Goal: Information Seeking & Learning: Learn about a topic

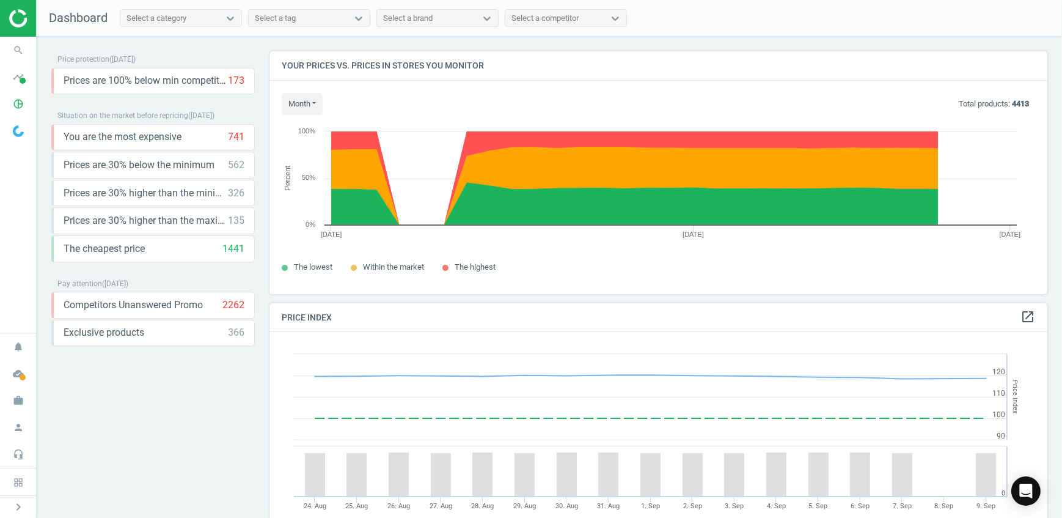
scroll to position [299, 788]
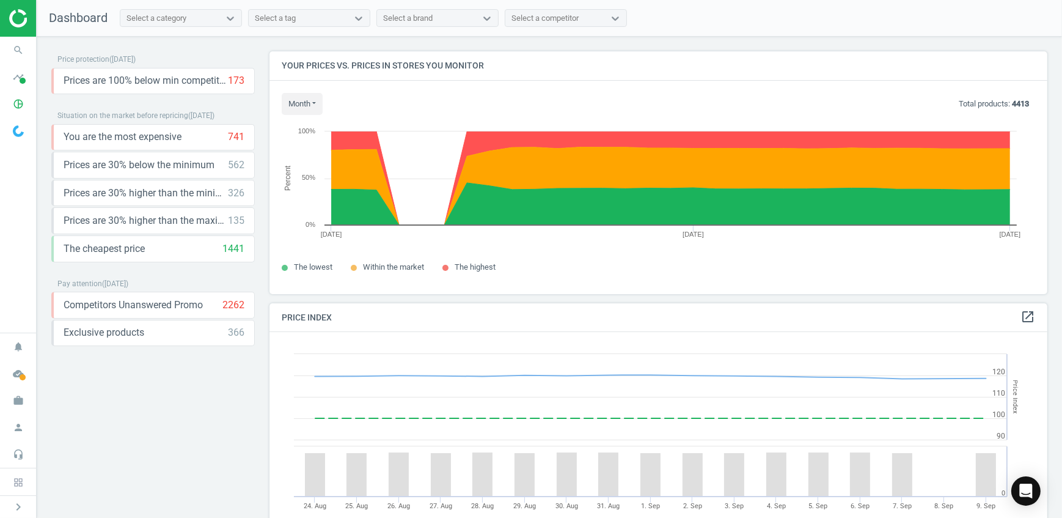
click at [192, 24] on div "Select a category" at bounding box center [169, 18] width 99 height 16
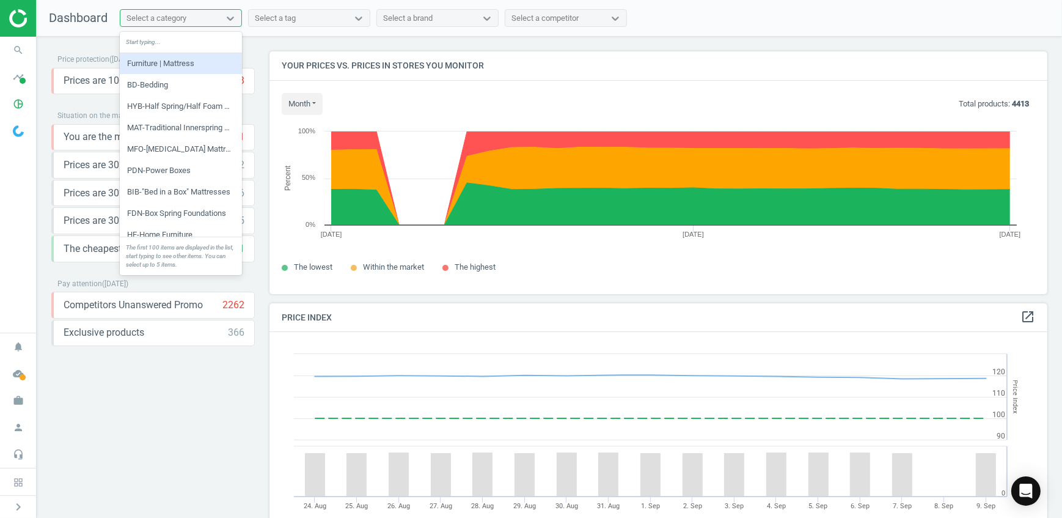
click at [192, 24] on div "Select a category" at bounding box center [169, 18] width 99 height 16
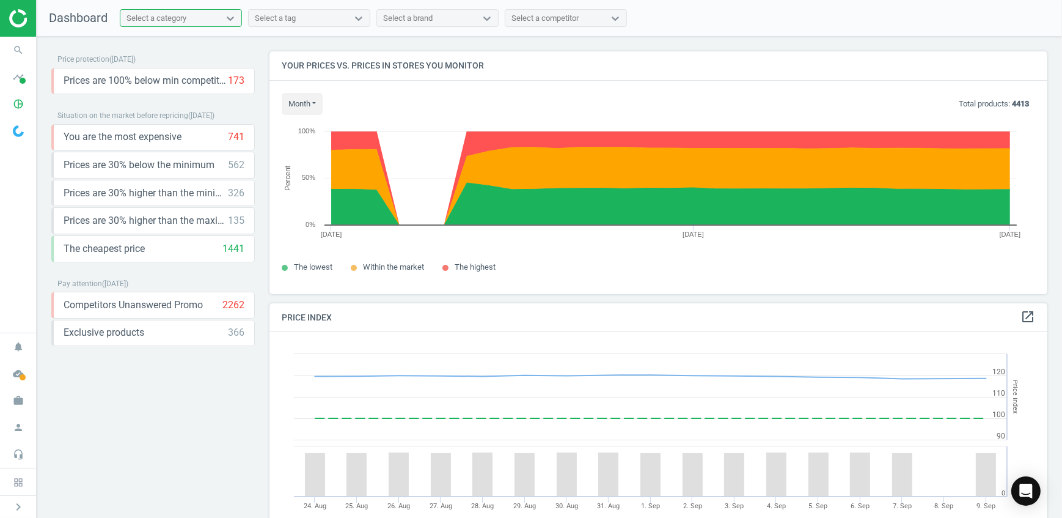
click at [13, 18] on img at bounding box center [52, 18] width 87 height 18
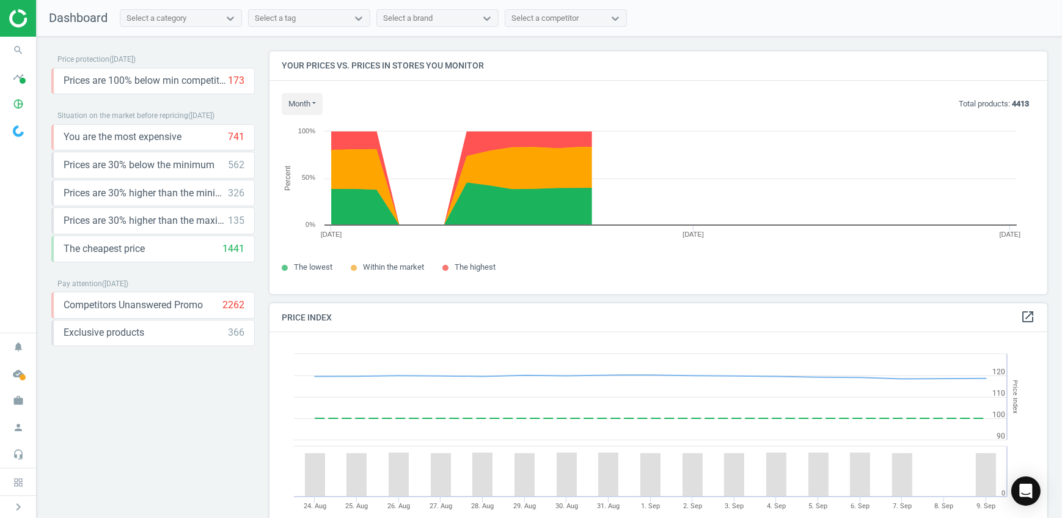
scroll to position [299, 788]
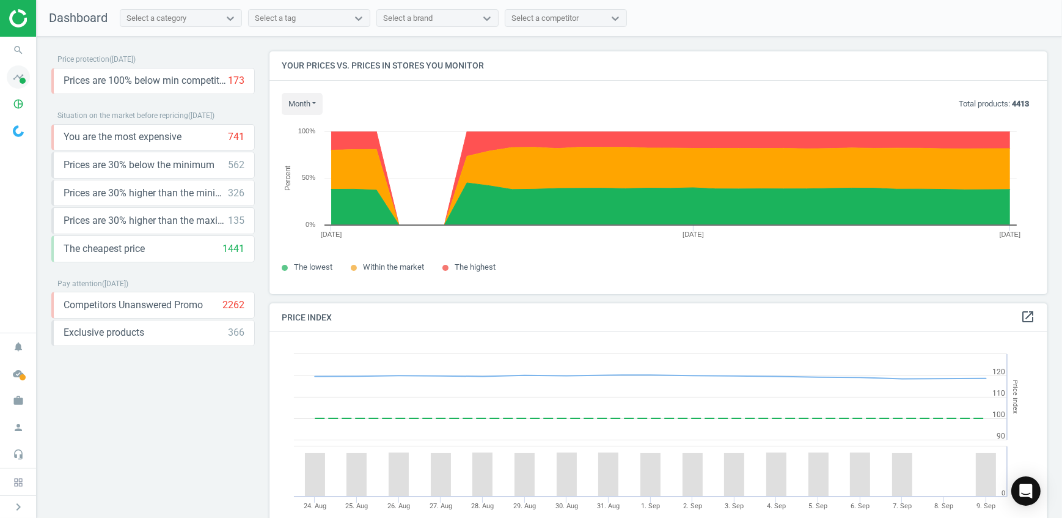
click at [20, 79] on span at bounding box center [23, 81] width 6 height 6
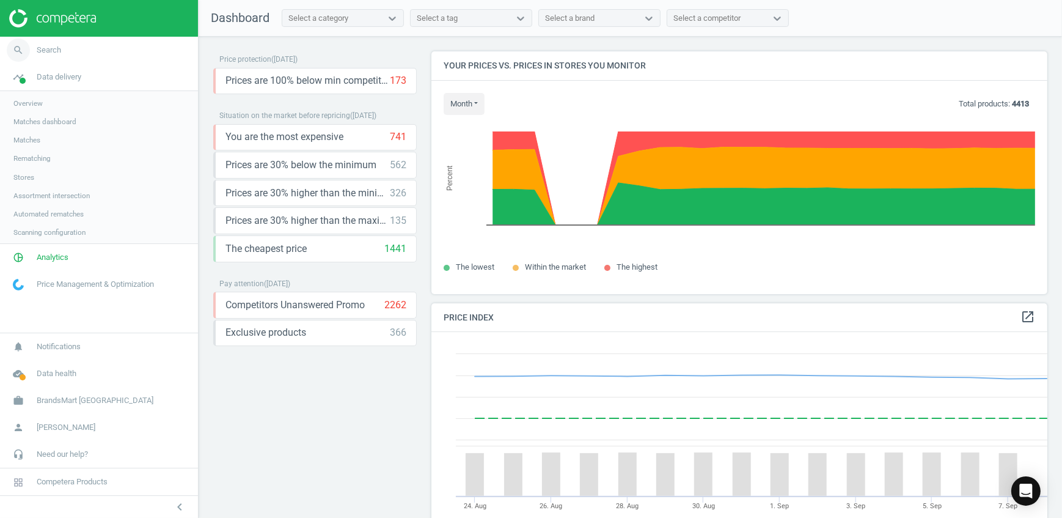
scroll to position [6, 6]
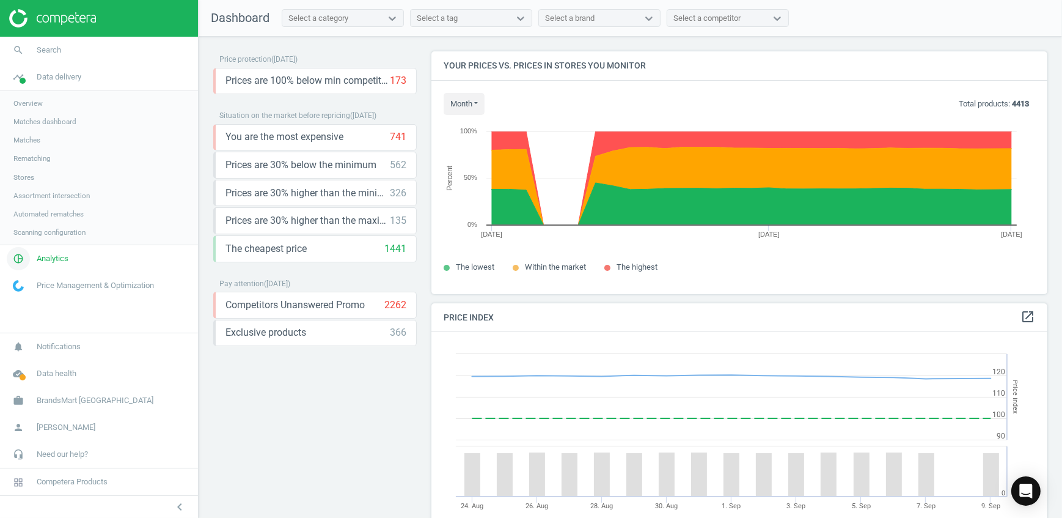
click at [36, 257] on span "pie_chart_outlined" at bounding box center [18, 258] width 37 height 27
click at [55, 377] on span "Data health" at bounding box center [57, 373] width 40 height 11
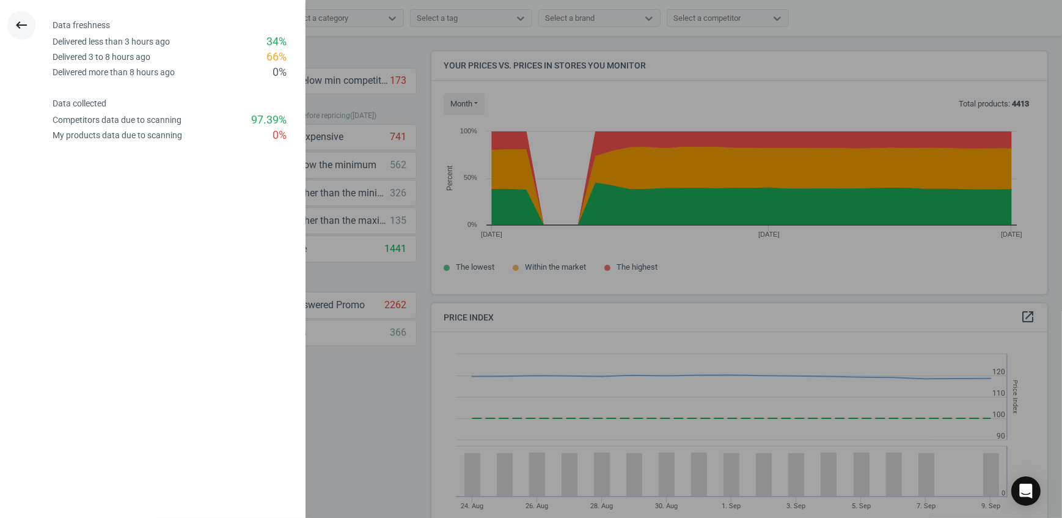
click at [19, 18] on icon "keyboard_backspace" at bounding box center [21, 25] width 15 height 15
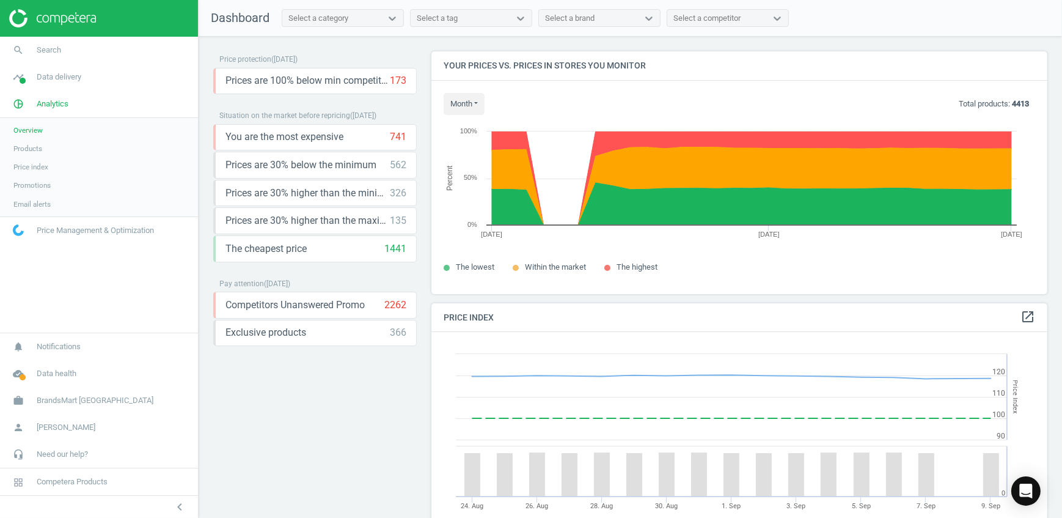
click at [89, 22] on img at bounding box center [52, 18] width 87 height 18
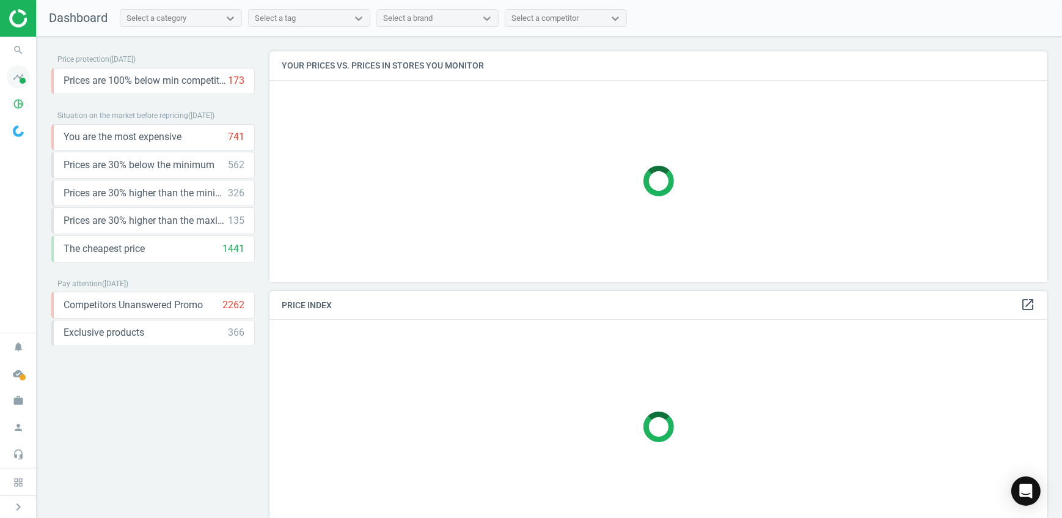
scroll to position [6, 6]
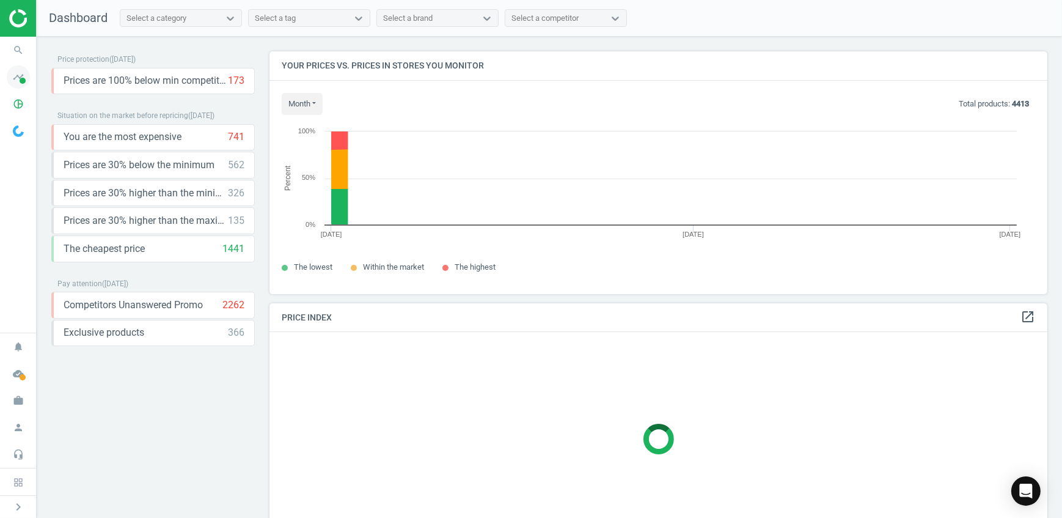
click at [20, 84] on icon "timeline" at bounding box center [18, 76] width 23 height 23
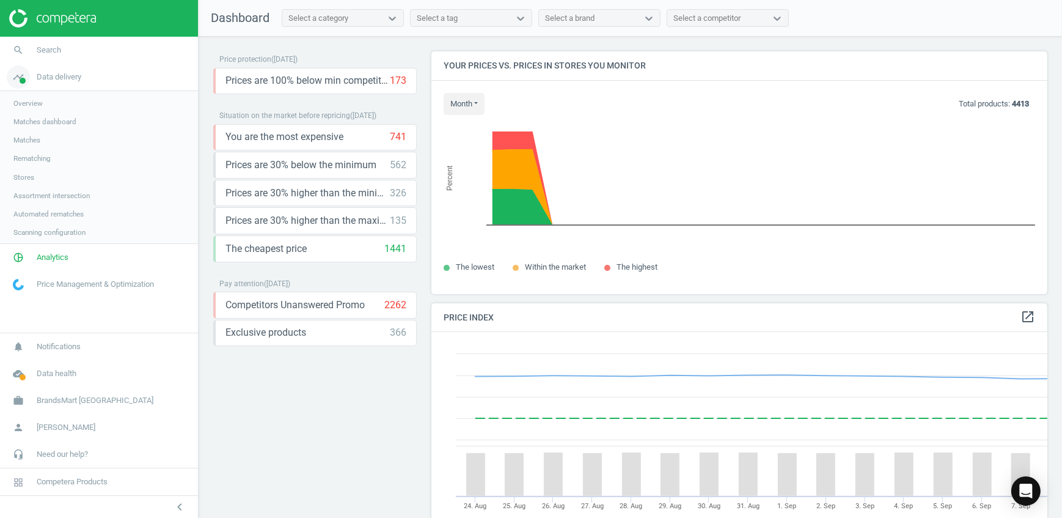
scroll to position [299, 625]
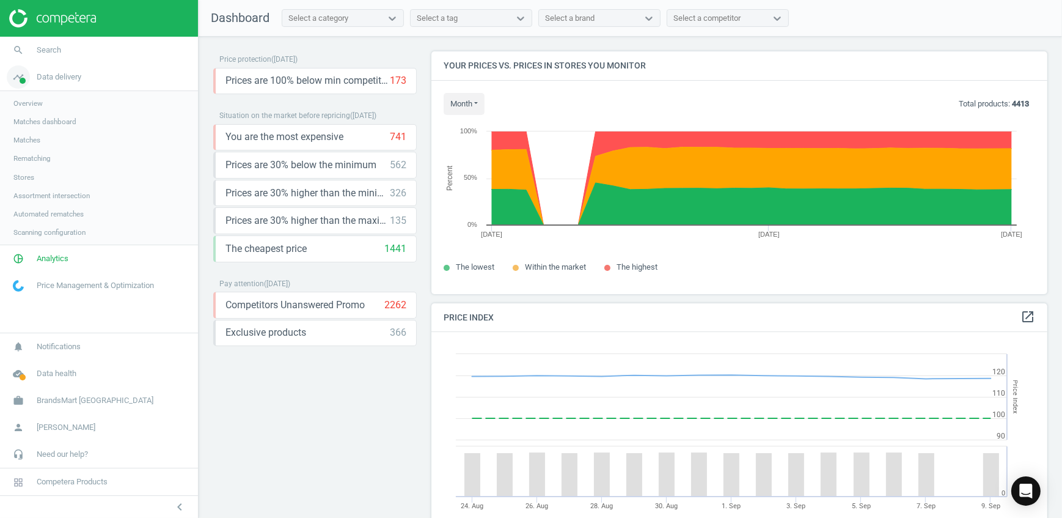
click at [20, 84] on icon "timeline" at bounding box center [18, 76] width 23 height 23
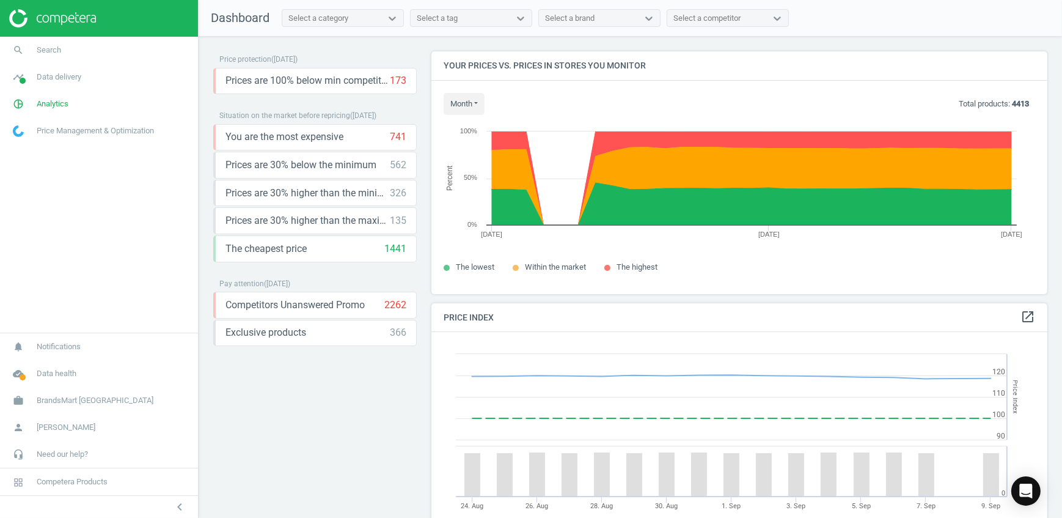
click at [62, 136] on link "Price Management & Optimization" at bounding box center [99, 130] width 198 height 27
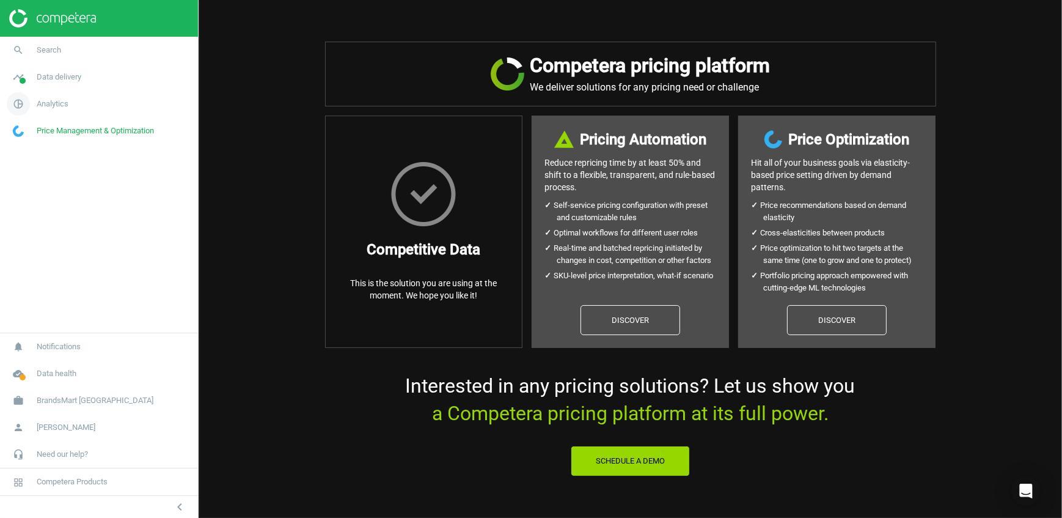
click at [56, 94] on link "pie_chart_outlined Analytics" at bounding box center [99, 103] width 198 height 27
click at [55, 72] on span "Data delivery" at bounding box center [59, 77] width 45 height 11
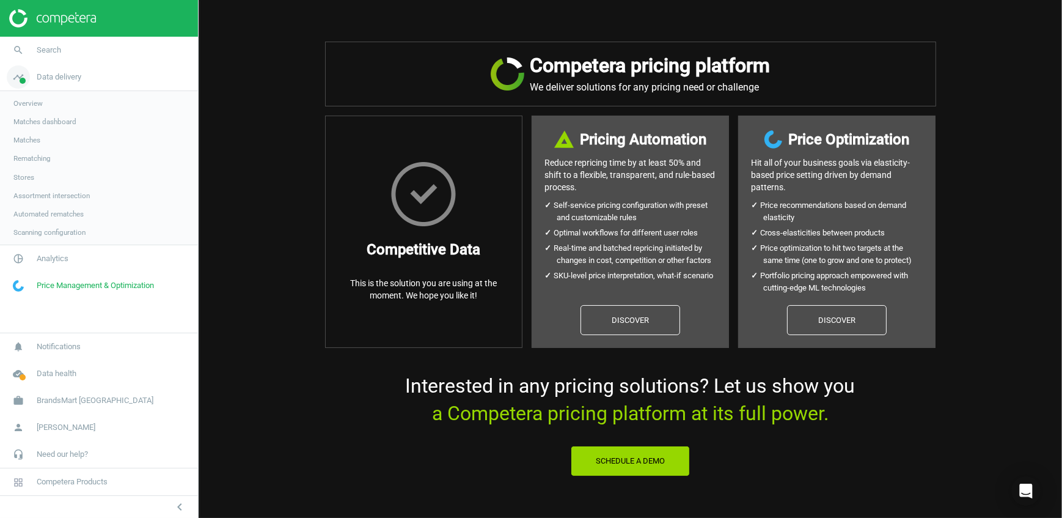
click at [43, 79] on span "Data delivery" at bounding box center [59, 77] width 45 height 11
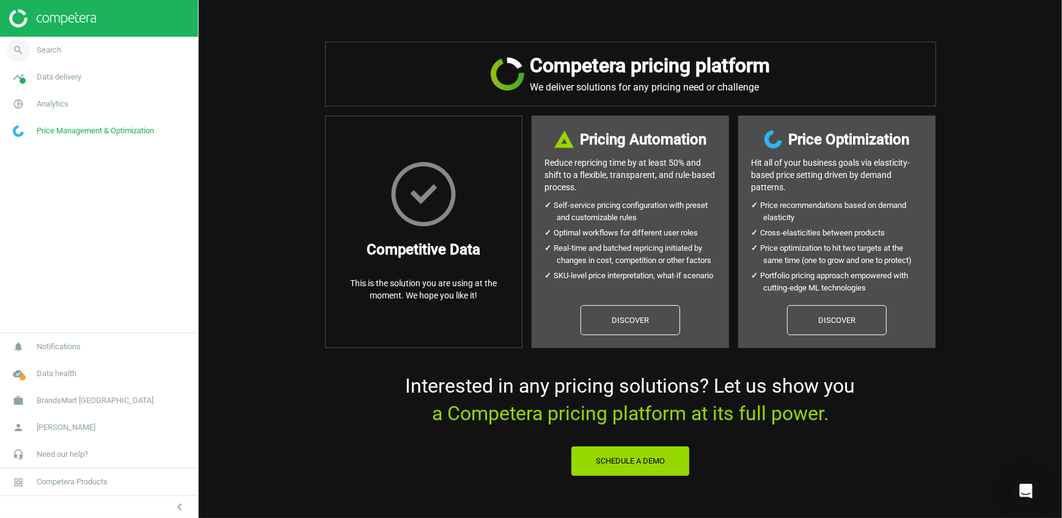
click at [48, 51] on span "Search" at bounding box center [49, 50] width 24 height 11
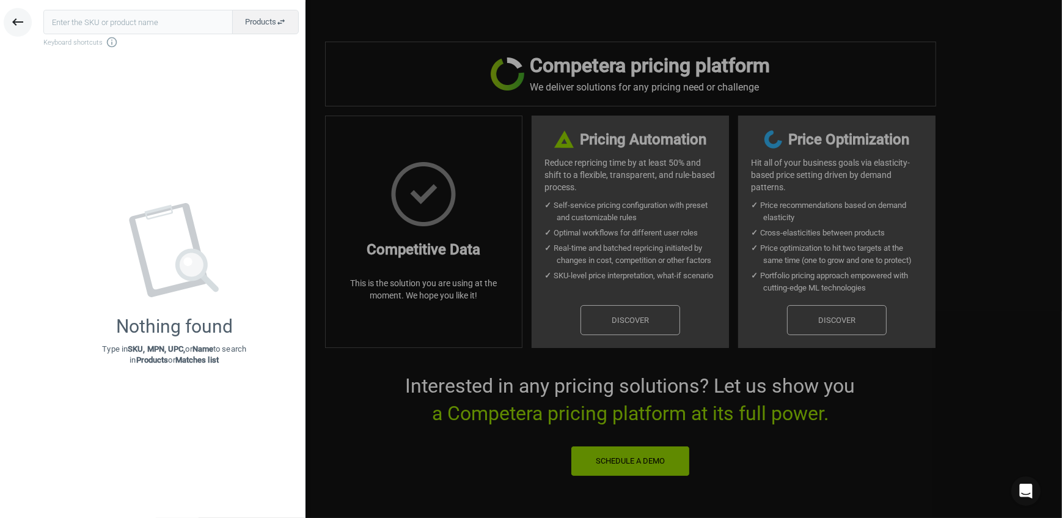
click at [17, 23] on icon "keyboard_backspace" at bounding box center [17, 22] width 15 height 15
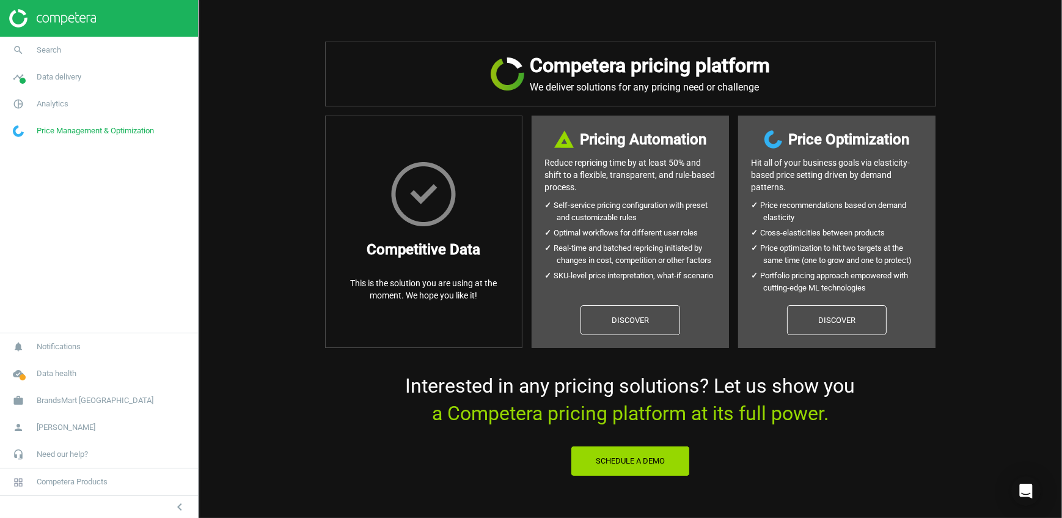
click at [66, 23] on img at bounding box center [52, 18] width 87 height 18
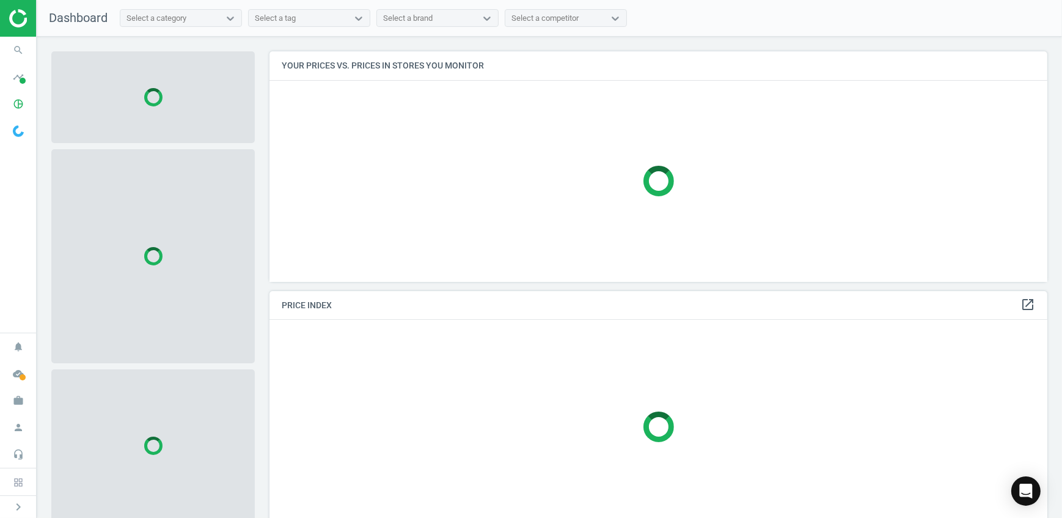
scroll to position [248, 788]
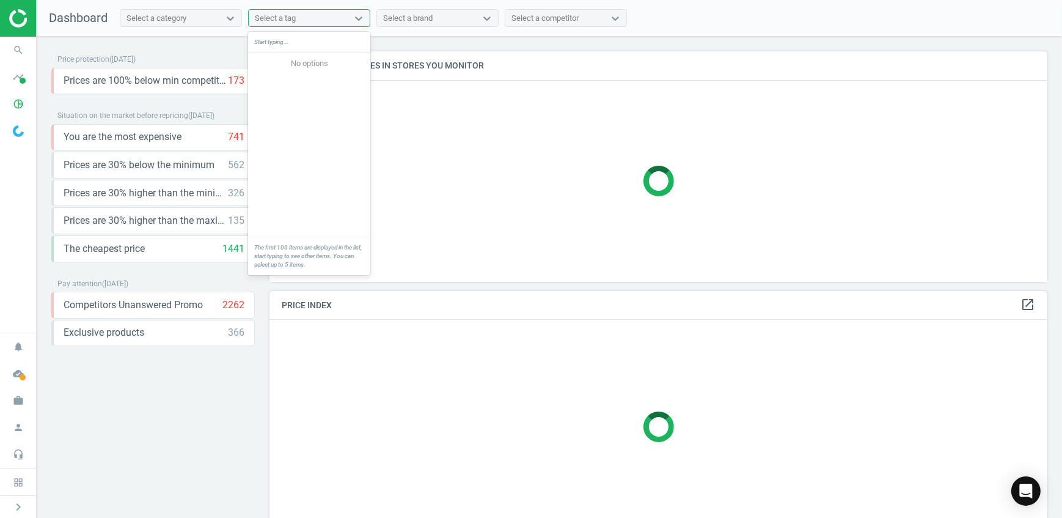
click at [311, 16] on div "Select a tag" at bounding box center [298, 18] width 99 height 16
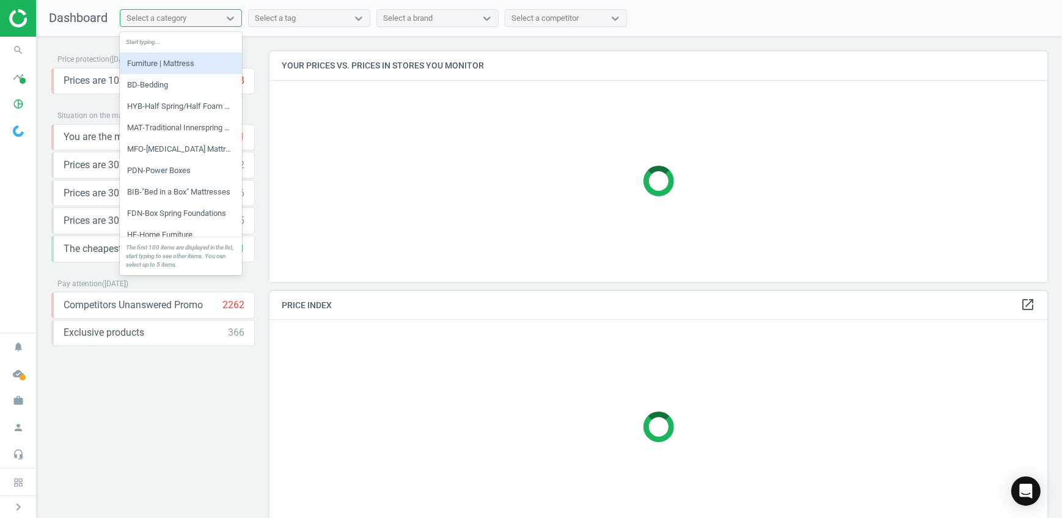
click at [163, 16] on div "Select a category" at bounding box center [157, 18] width 60 height 11
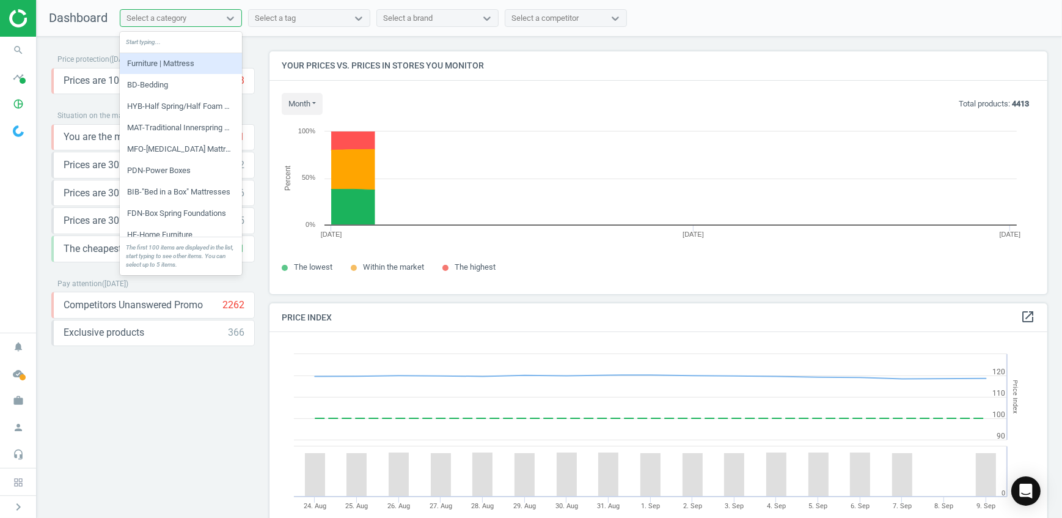
scroll to position [299, 788]
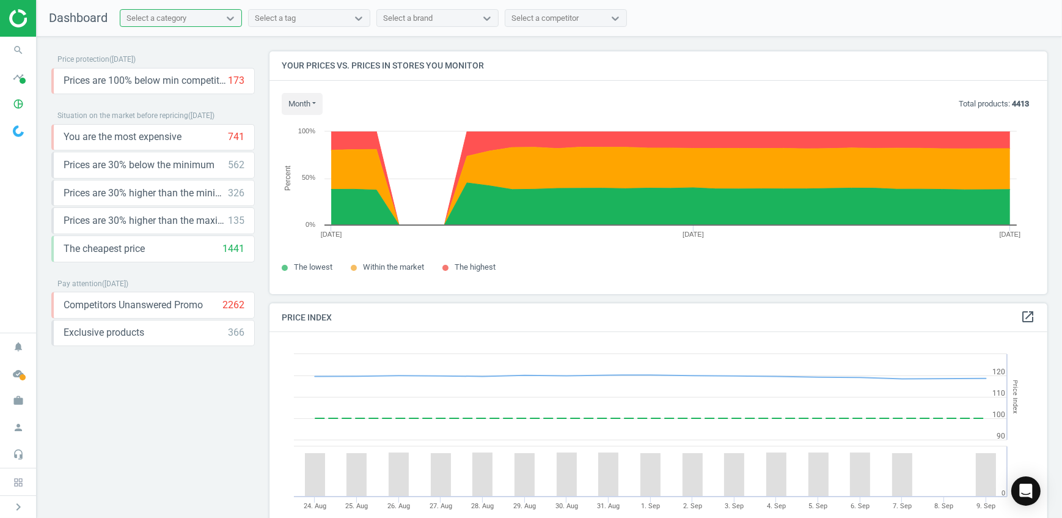
click at [182, 15] on div "Select a category" at bounding box center [157, 18] width 60 height 11
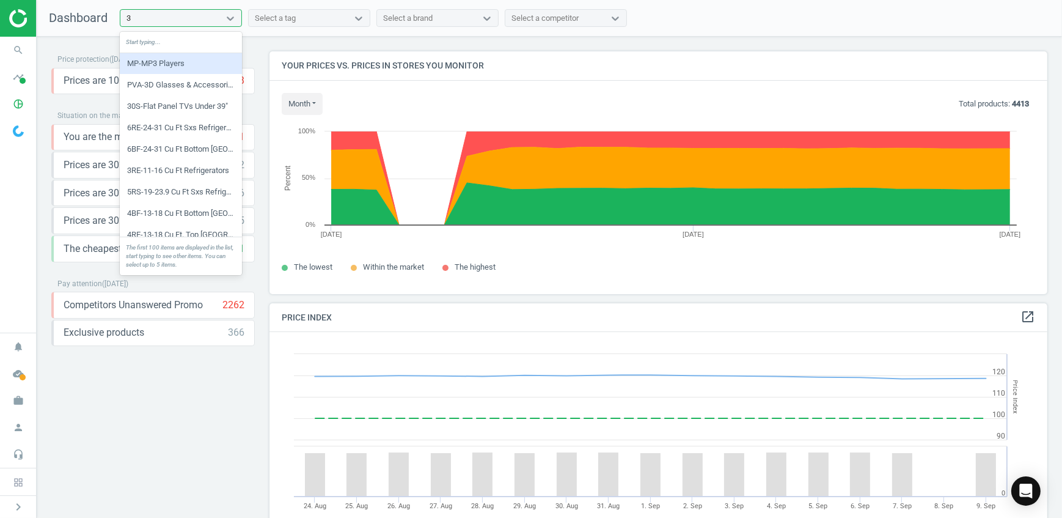
type input "30"
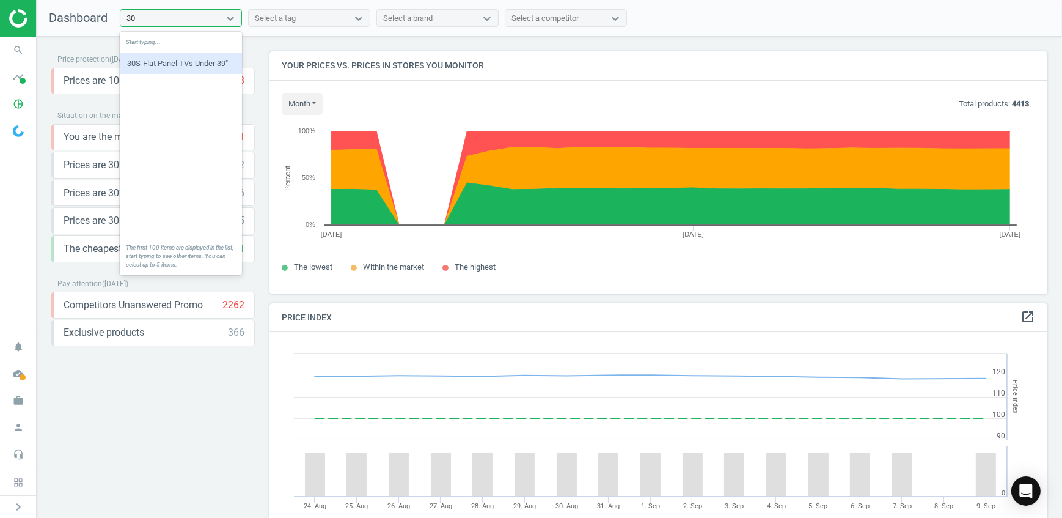
click at [155, 64] on div "30S-Flat Panel TVs Under 39"" at bounding box center [181, 63] width 122 height 21
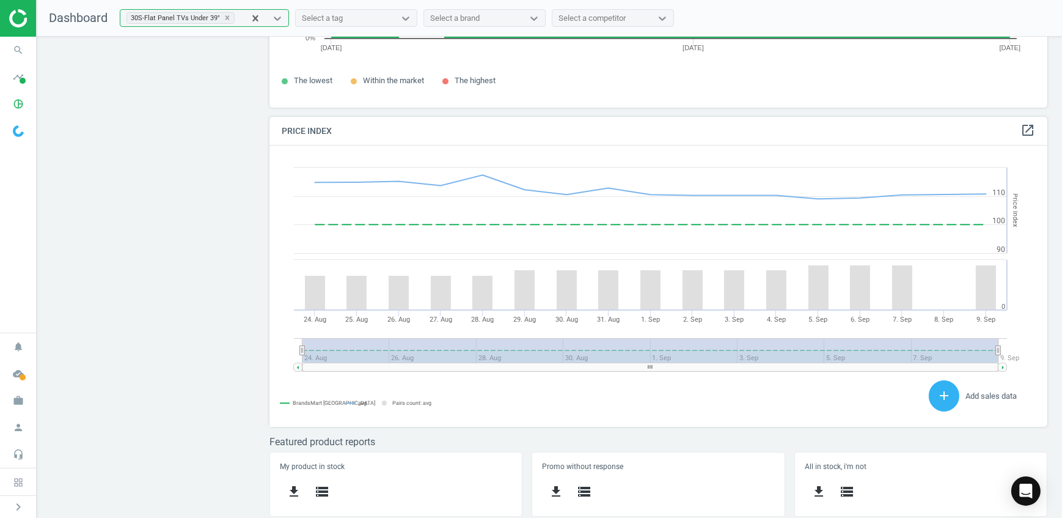
scroll to position [0, 0]
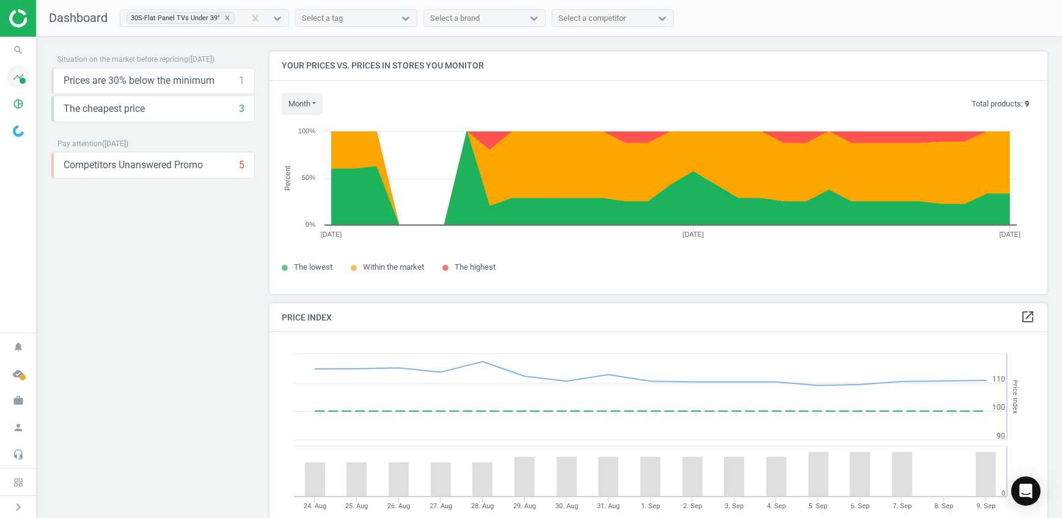
click at [18, 73] on icon "timeline" at bounding box center [18, 76] width 23 height 23
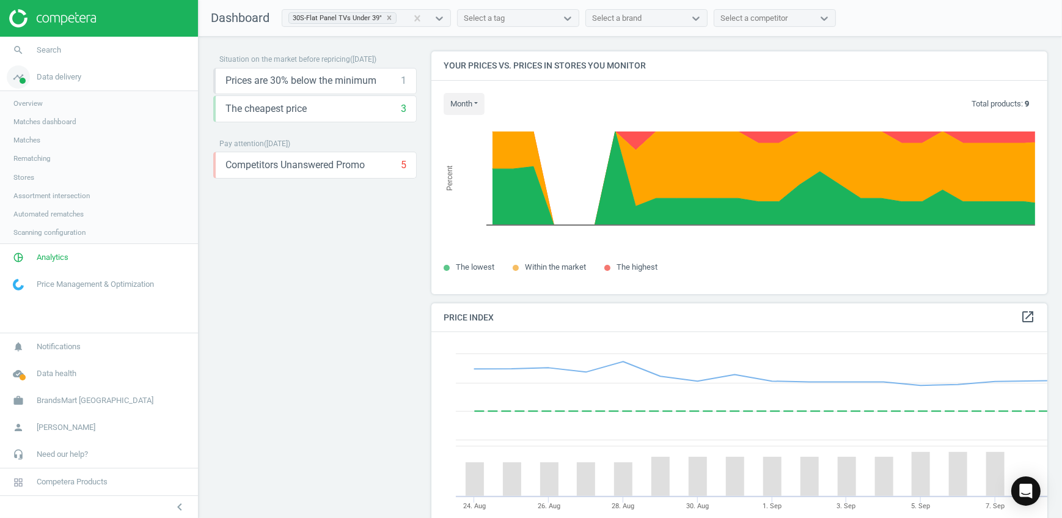
scroll to position [299, 625]
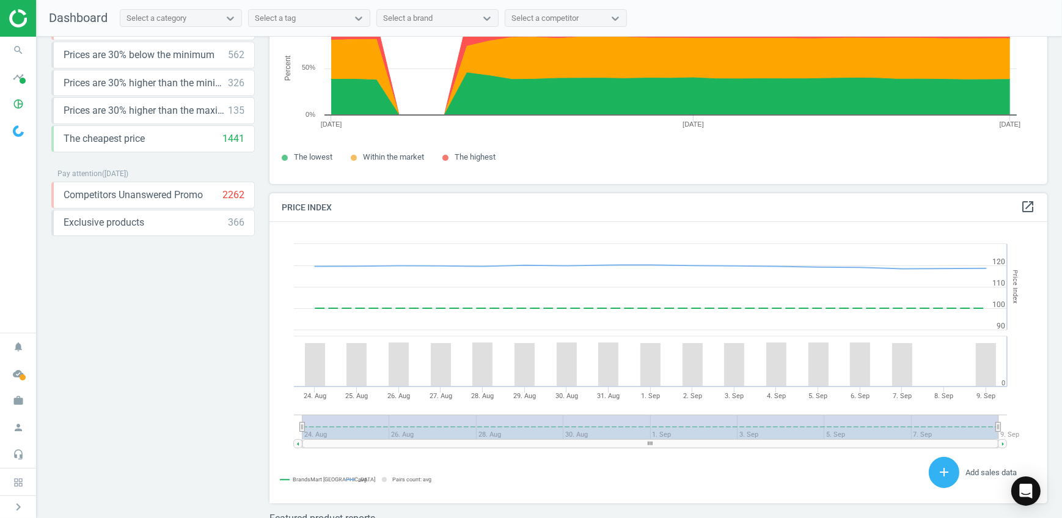
scroll to position [111, 0]
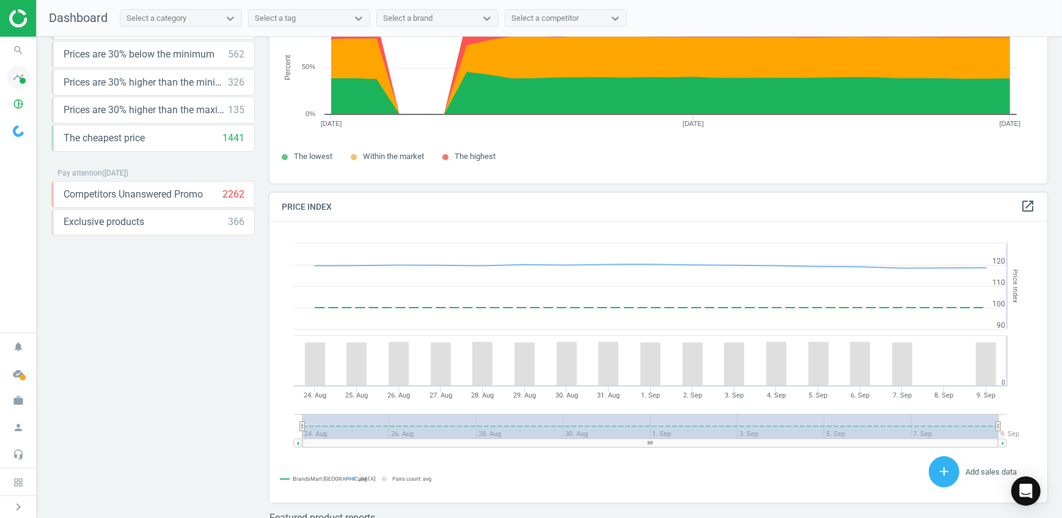
click at [24, 81] on span at bounding box center [23, 81] width 6 height 6
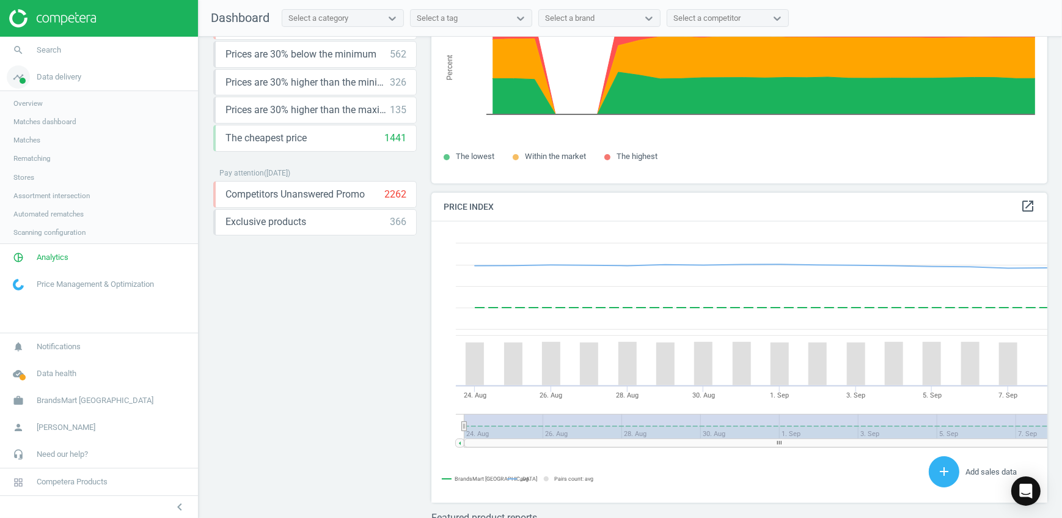
scroll to position [299, 625]
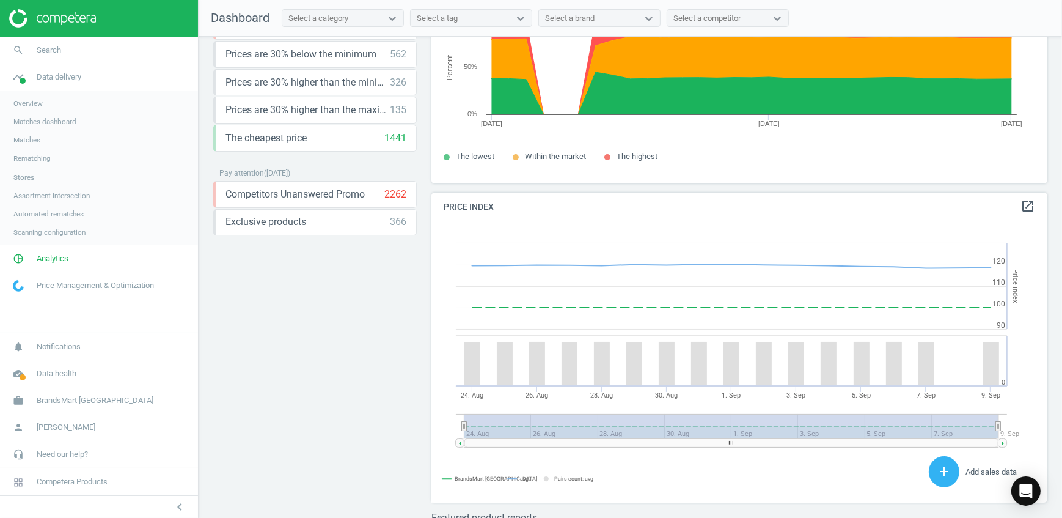
click at [33, 105] on span "Overview" at bounding box center [27, 103] width 29 height 10
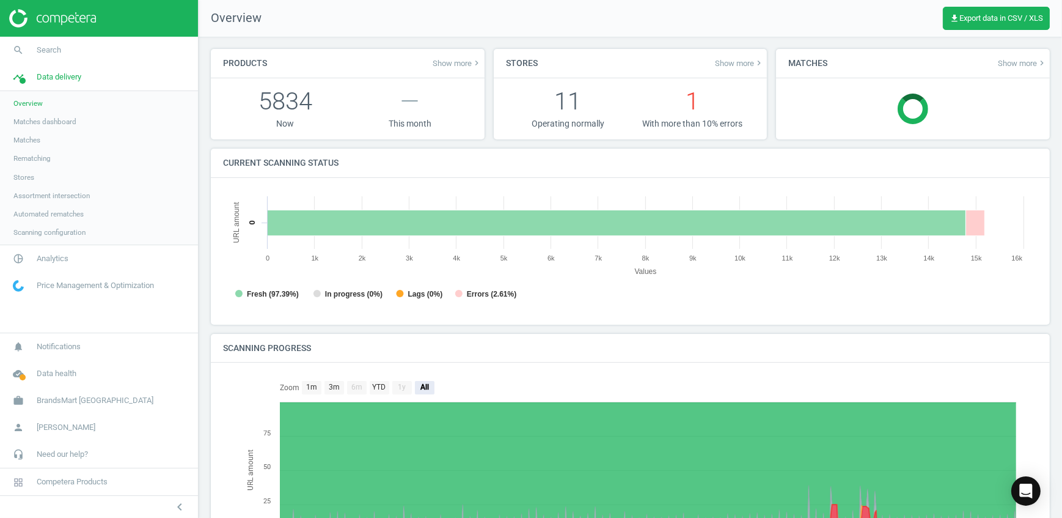
scroll to position [6, 6]
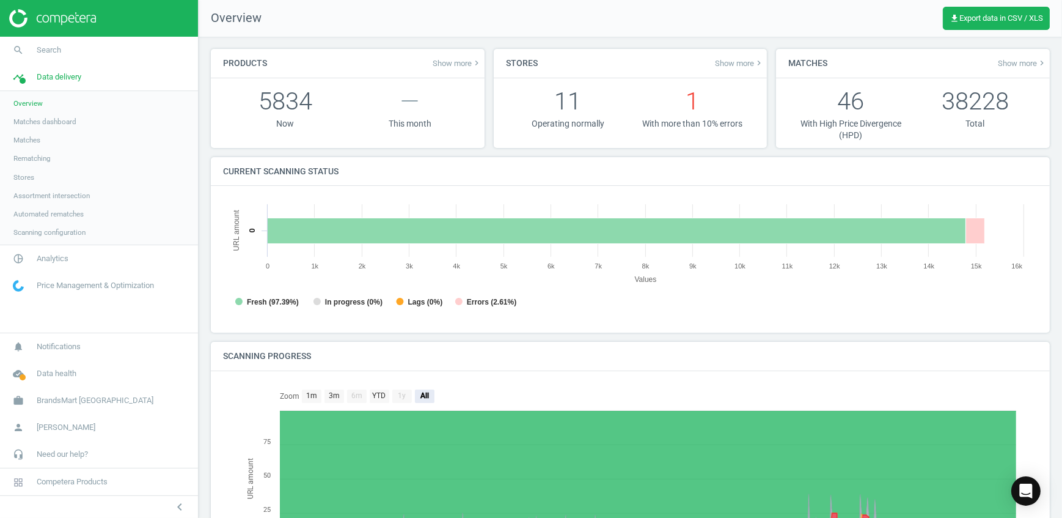
click at [26, 123] on span "Matches dashboard" at bounding box center [44, 122] width 63 height 10
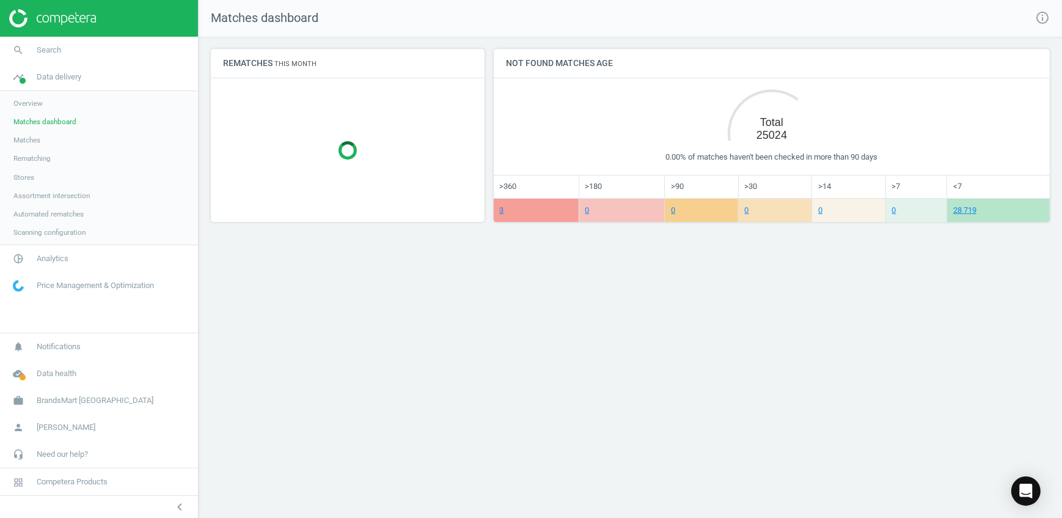
click at [24, 147] on link "Matches" at bounding box center [99, 140] width 198 height 18
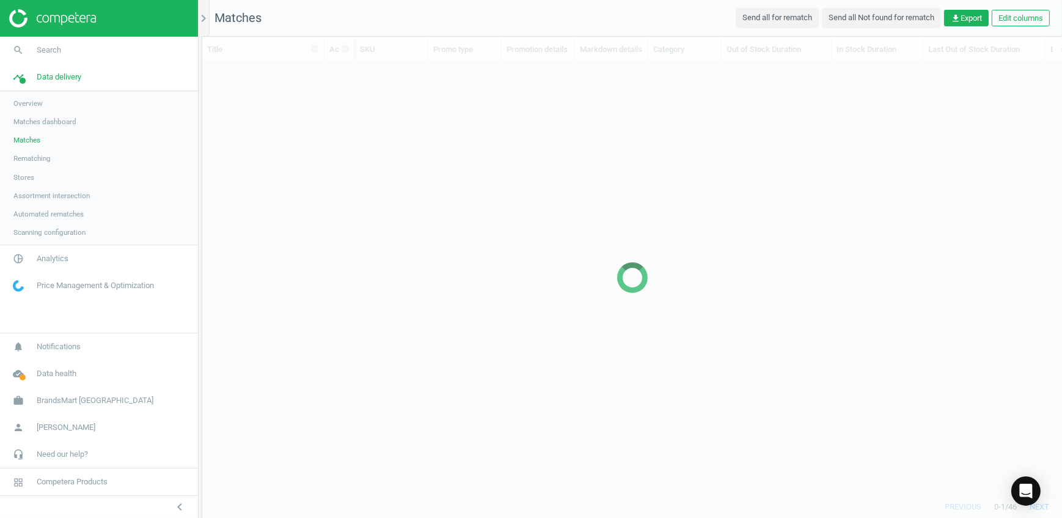
scroll to position [416, 851]
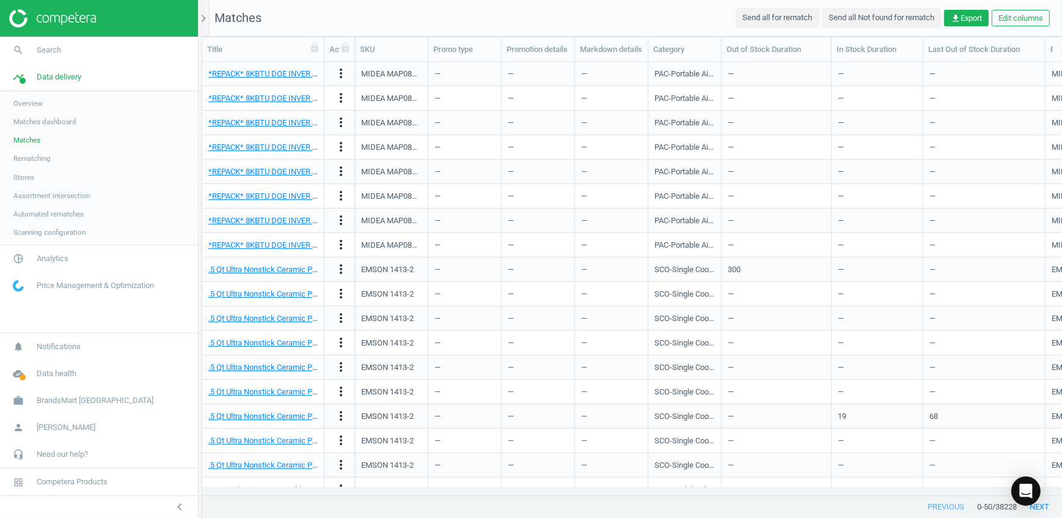
click at [24, 154] on span "Rematching" at bounding box center [31, 158] width 37 height 10
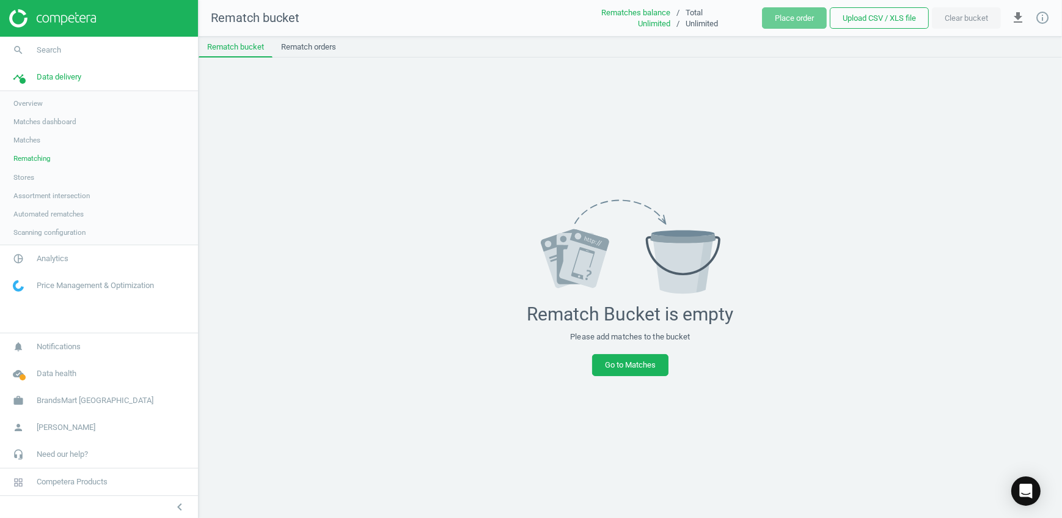
click at [25, 175] on span "Stores" at bounding box center [23, 177] width 21 height 10
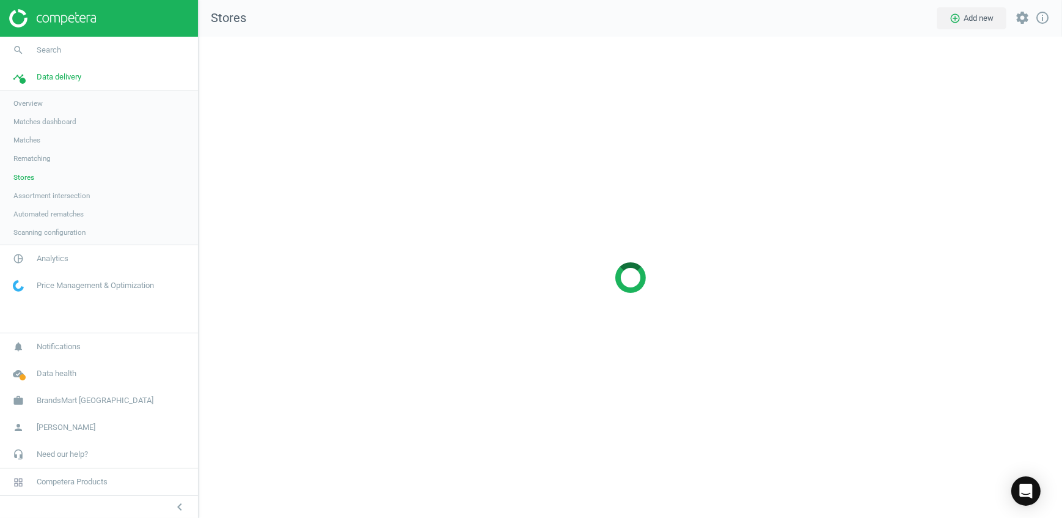
scroll to position [499, 881]
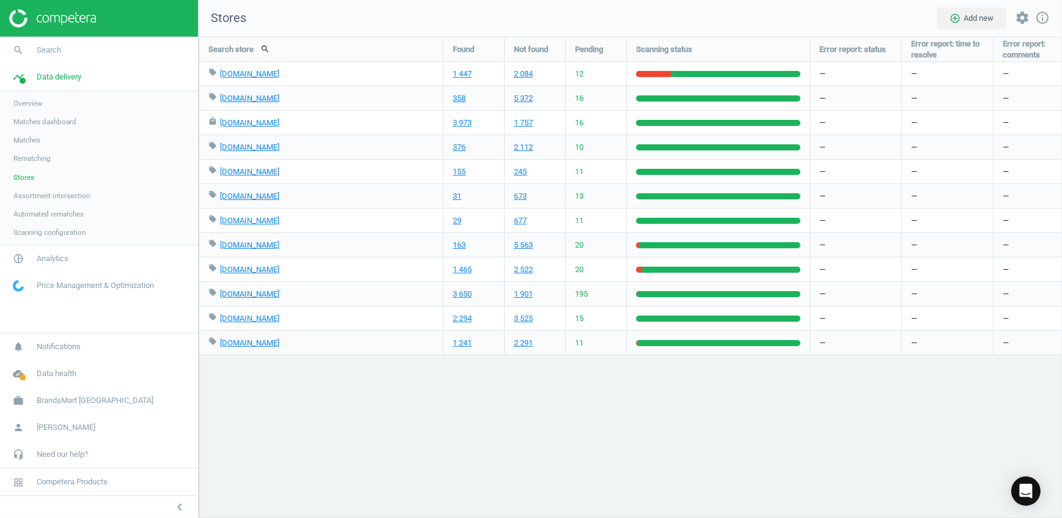
click at [56, 200] on span "Assortment intersection" at bounding box center [51, 196] width 76 height 10
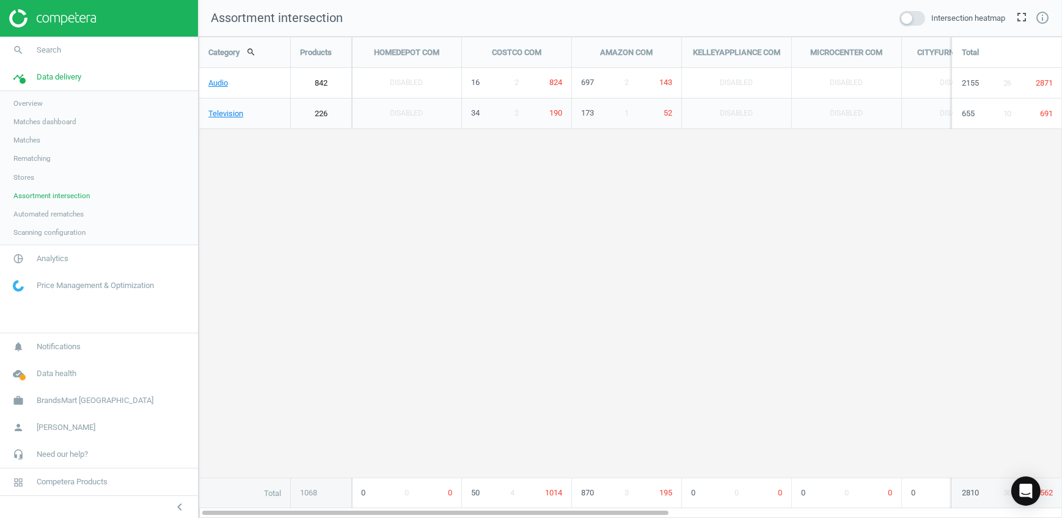
scroll to position [499, 881]
click at [221, 112] on link "Television" at bounding box center [244, 113] width 91 height 31
click at [219, 119] on link "FP-Flat Panel TVs" at bounding box center [244, 113] width 91 height 31
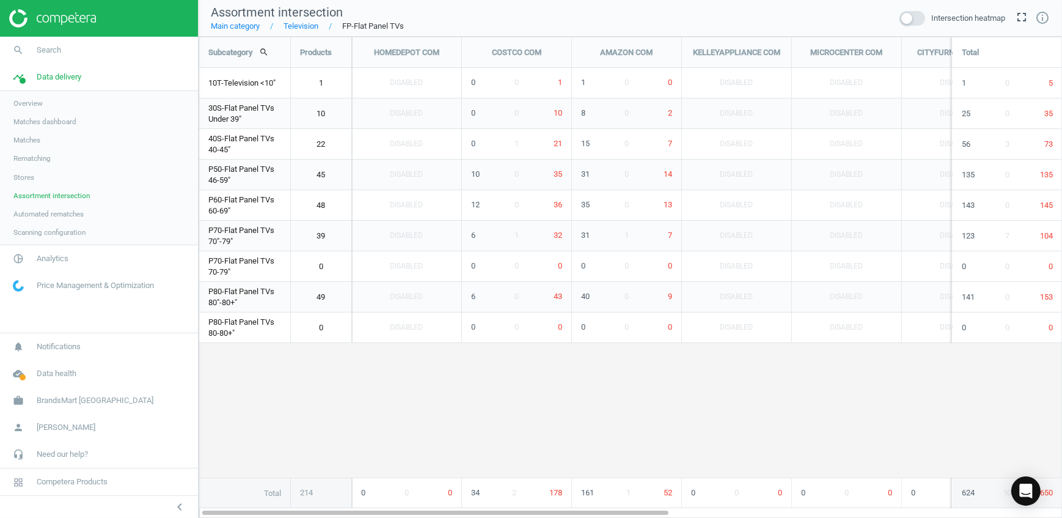
scroll to position [499, 881]
click at [45, 217] on span "Automated rematches" at bounding box center [48, 214] width 70 height 10
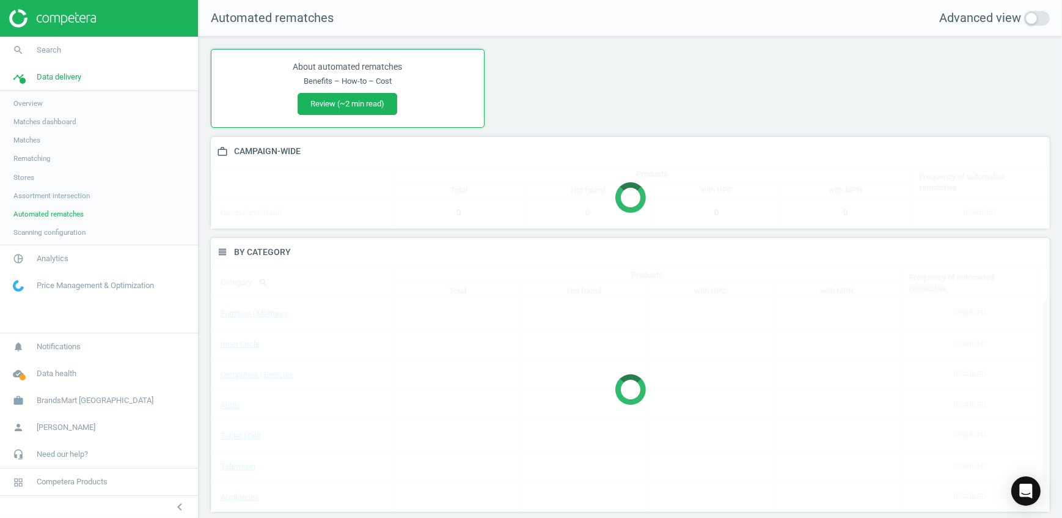
scroll to position [292, 849]
click at [48, 228] on span "Scanning configuration" at bounding box center [49, 232] width 72 height 10
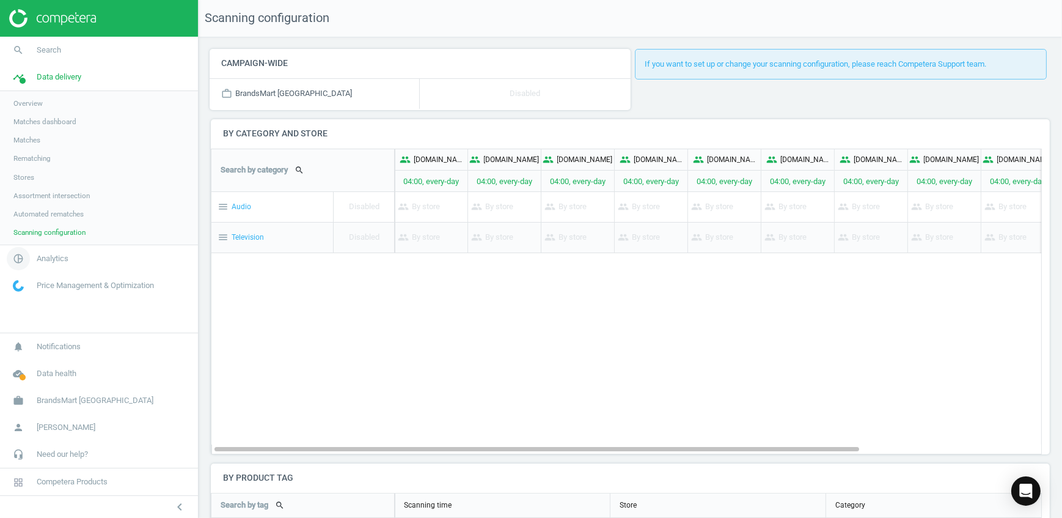
click at [57, 255] on span "Analytics" at bounding box center [53, 258] width 32 height 11
click at [40, 131] on span "Overview" at bounding box center [27, 130] width 29 height 10
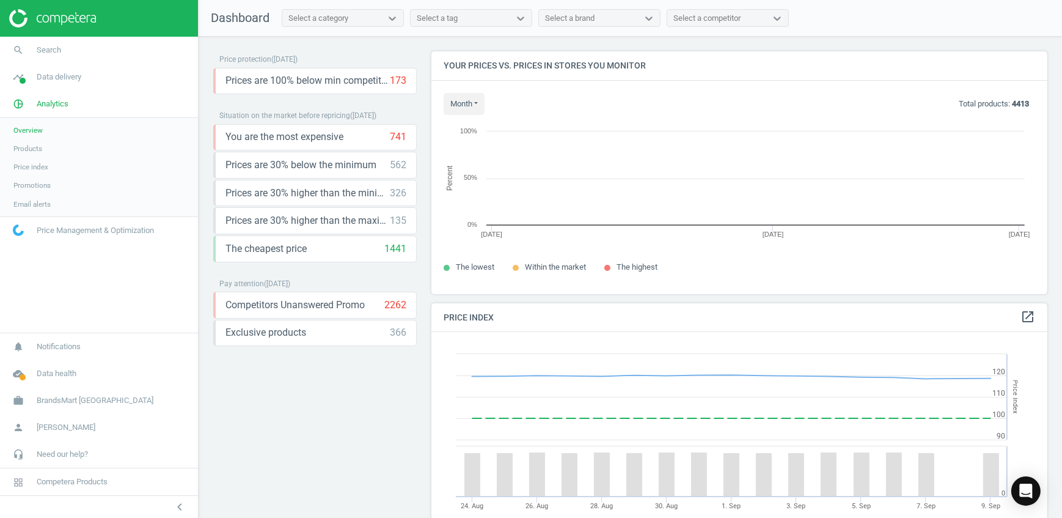
scroll to position [299, 625]
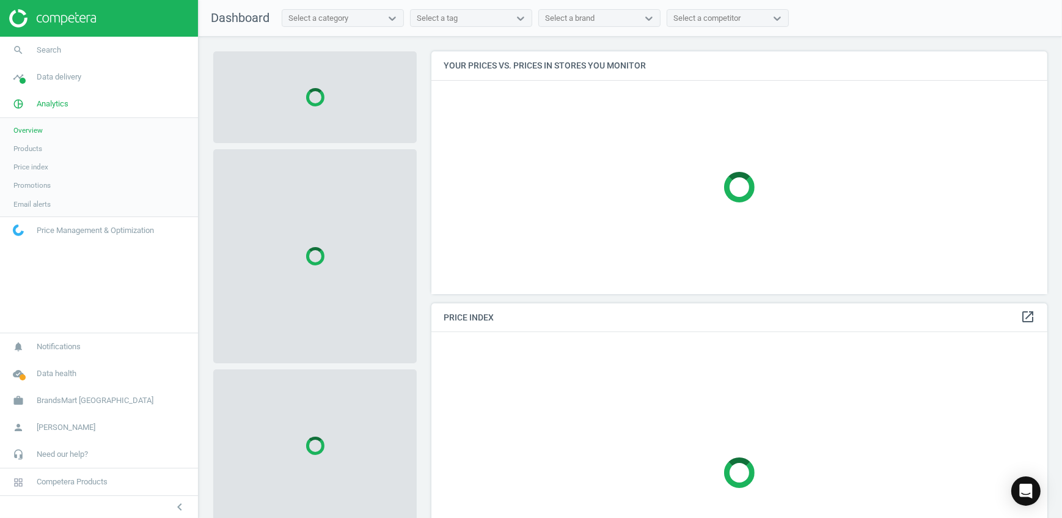
click at [21, 152] on span "Products" at bounding box center [27, 149] width 29 height 10
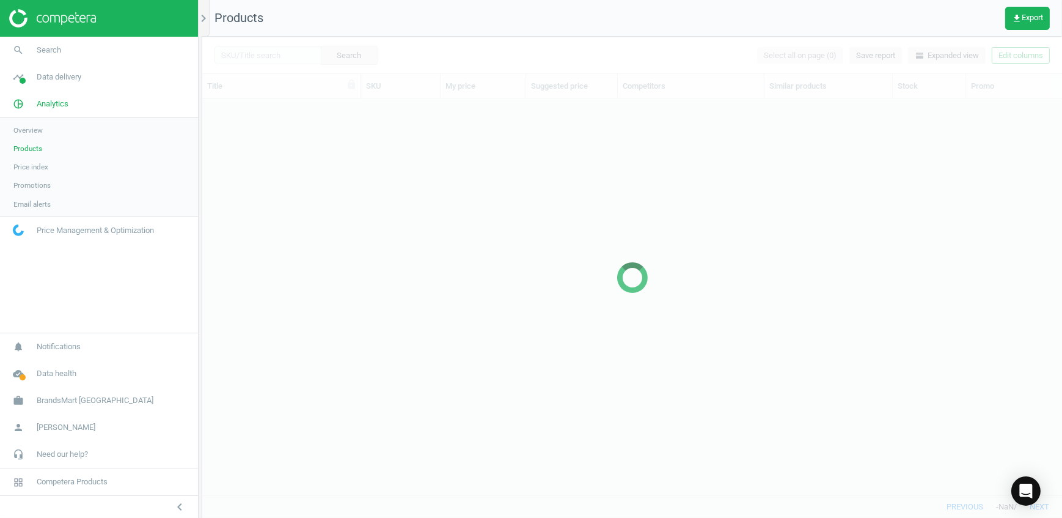
scroll to position [379, 851]
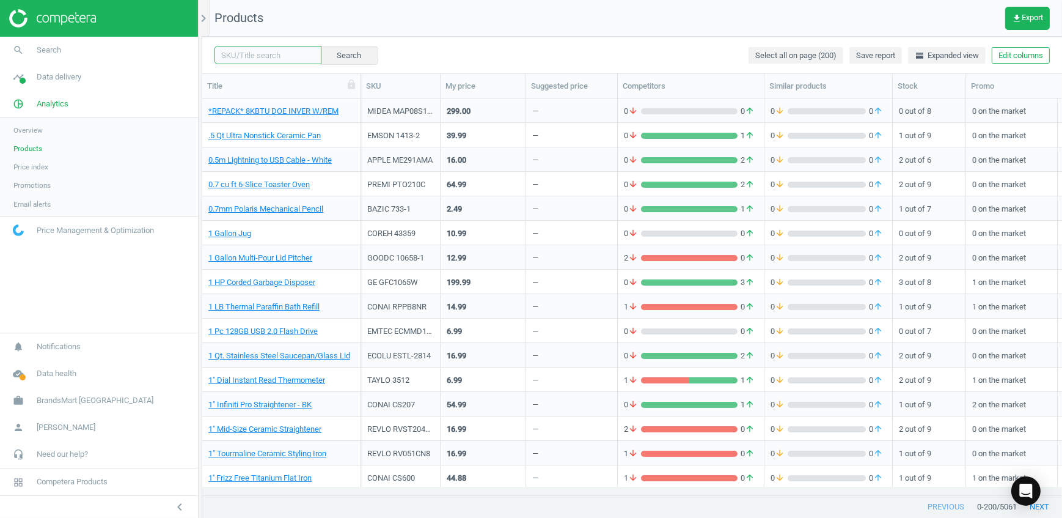
click at [249, 49] on input "text" at bounding box center [268, 55] width 107 height 18
click at [204, 18] on icon "chevron_right" at bounding box center [203, 18] width 15 height 15
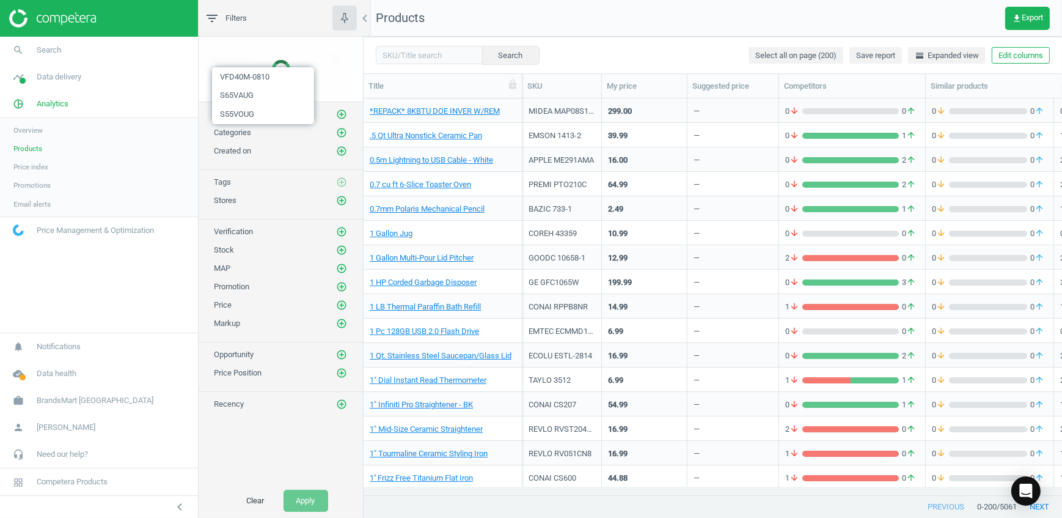
scroll to position [9, 8]
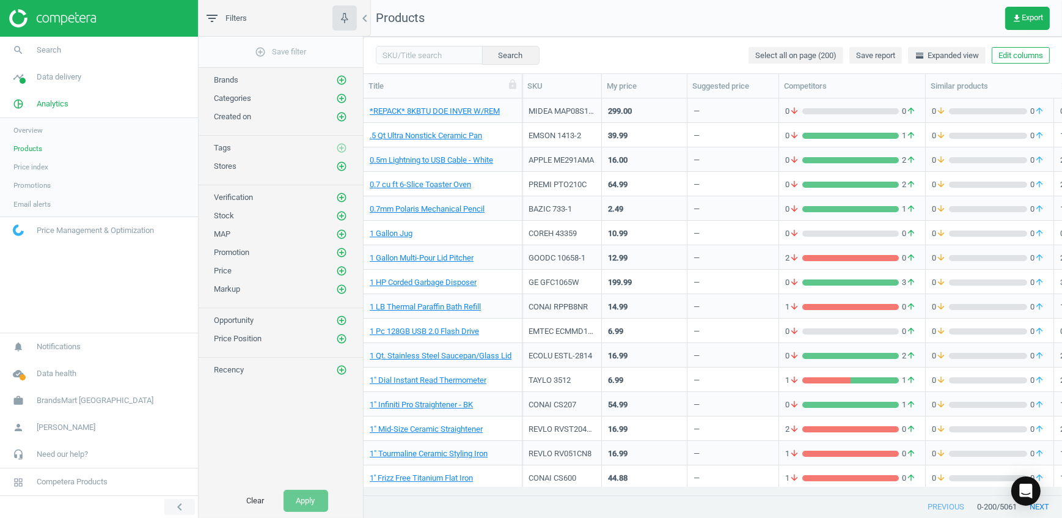
click at [178, 507] on icon "chevron_left" at bounding box center [179, 506] width 15 height 15
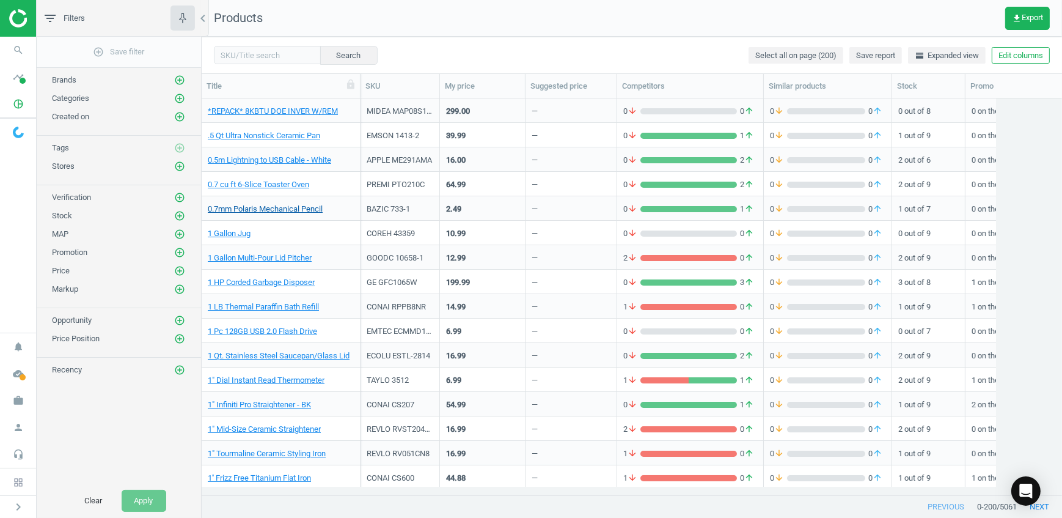
scroll to position [379, 852]
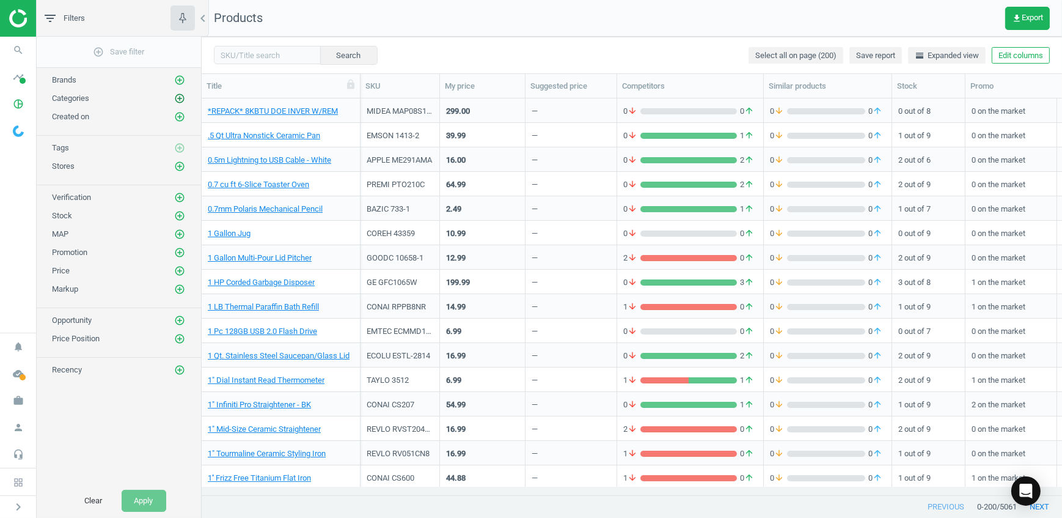
click at [177, 97] on icon "add_circle_outline" at bounding box center [179, 98] width 11 height 11
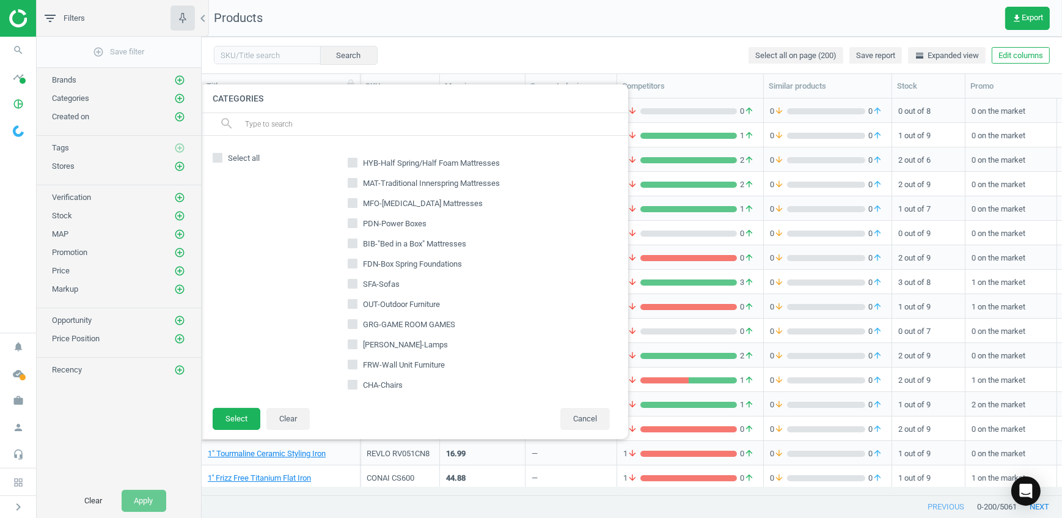
click at [322, 120] on input "text" at bounding box center [431, 124] width 375 height 20
type input "30S"
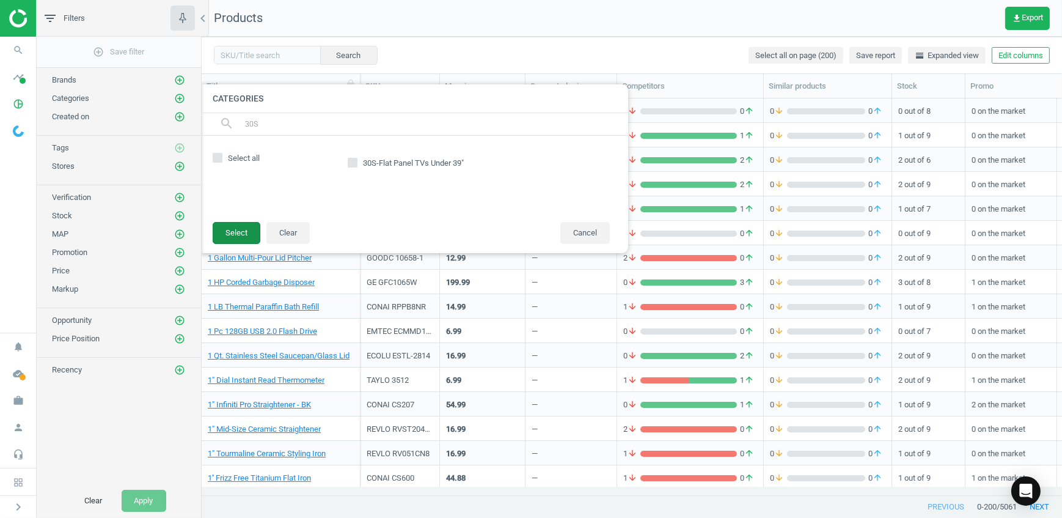
click at [243, 232] on button "Select" at bounding box center [237, 233] width 48 height 22
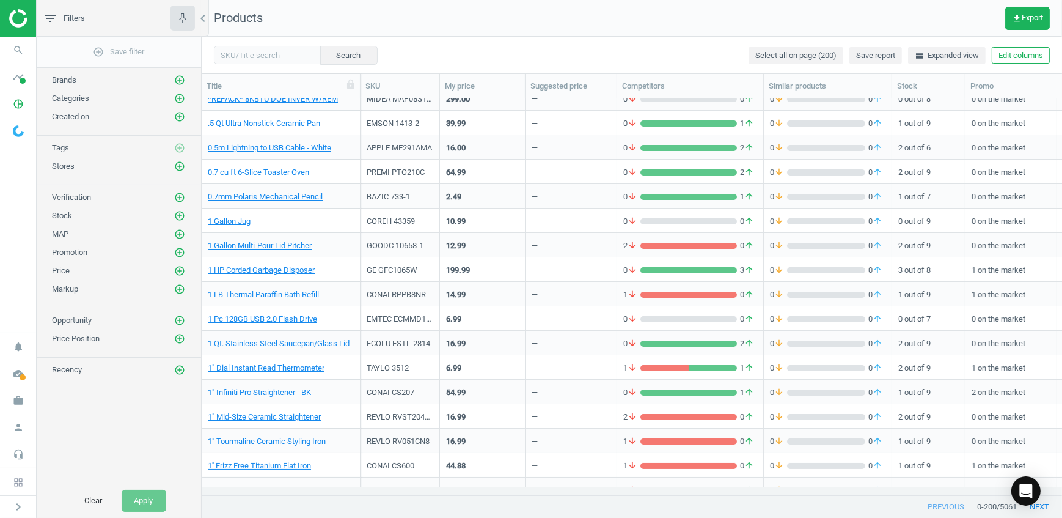
scroll to position [0, 0]
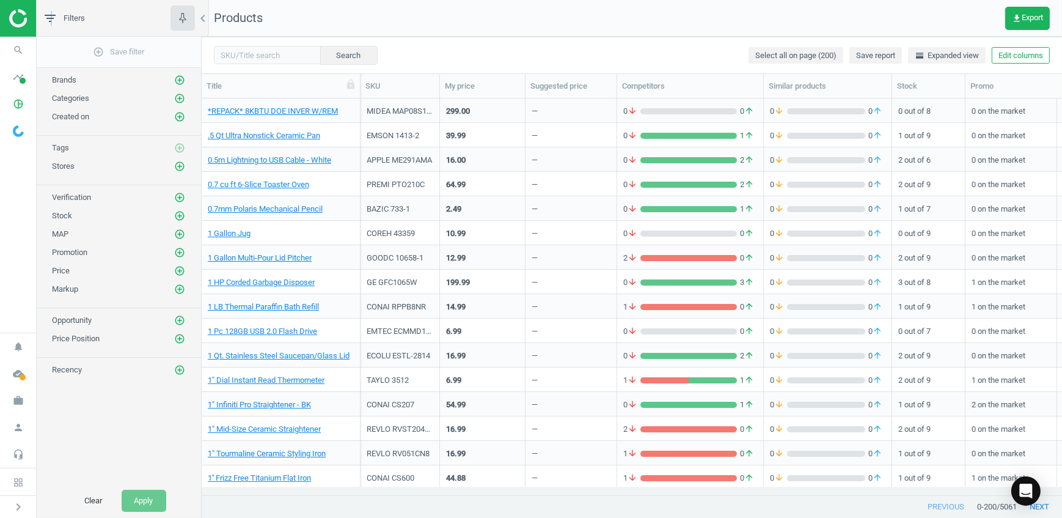
click at [51, 19] on icon "filter_list" at bounding box center [50, 18] width 15 height 15
drag, startPoint x: 51, startPoint y: 19, endPoint x: 125, endPoint y: 409, distance: 396.8
click at [128, 408] on div "add_circle_outline Save filter Brands add_circle_outline Categories add_circle_…" at bounding box center [119, 260] width 164 height 447
click at [180, 160] on button "add_circle_outline" at bounding box center [180, 166] width 12 height 12
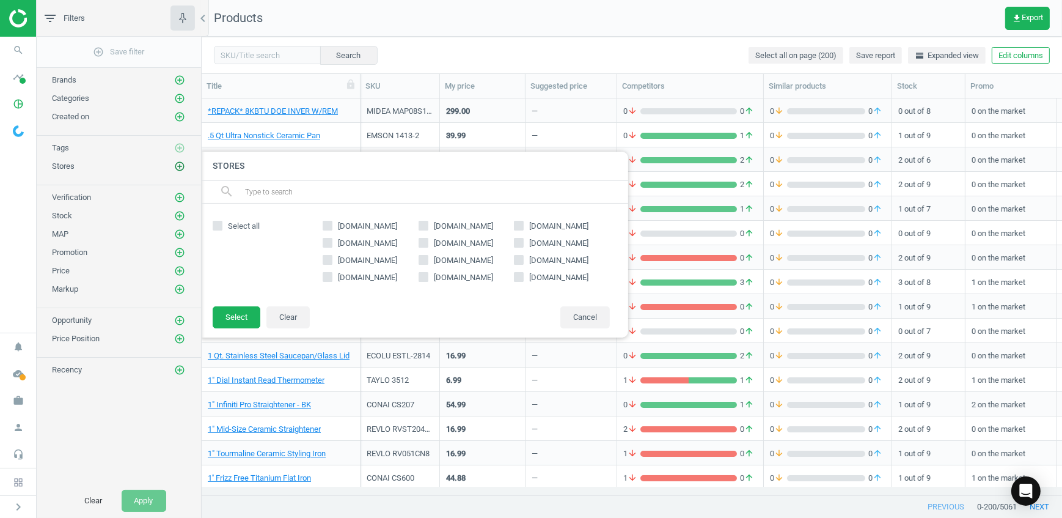
click at [180, 160] on button "add_circle_outline" at bounding box center [180, 166] width 12 height 12
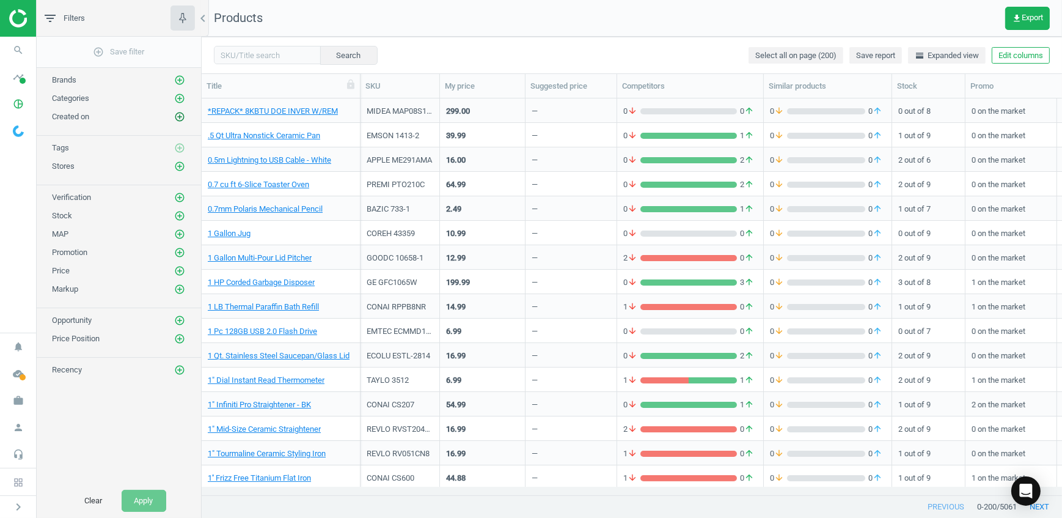
click at [178, 114] on icon "add_circle_outline" at bounding box center [179, 116] width 11 height 11
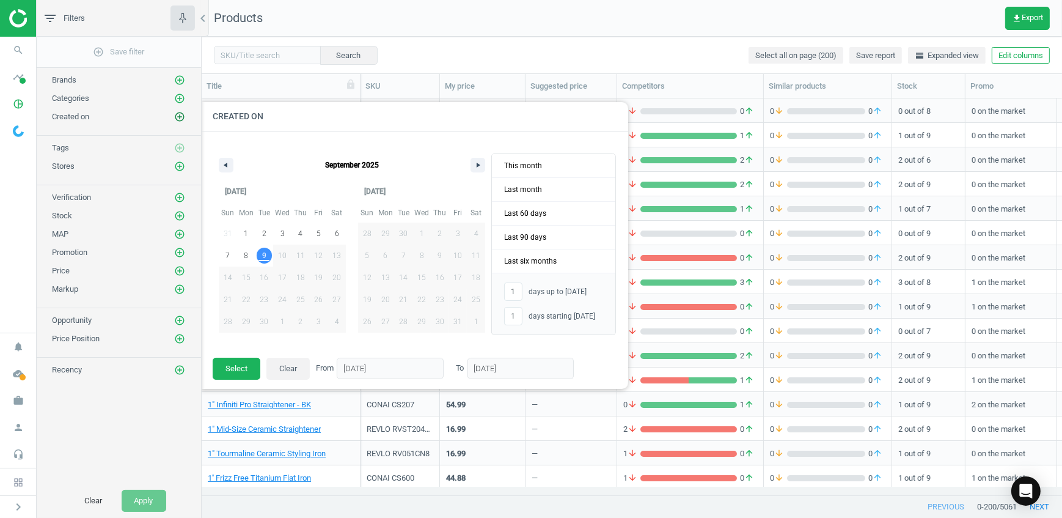
click at [178, 114] on icon "add_circle_outline" at bounding box center [179, 116] width 11 height 11
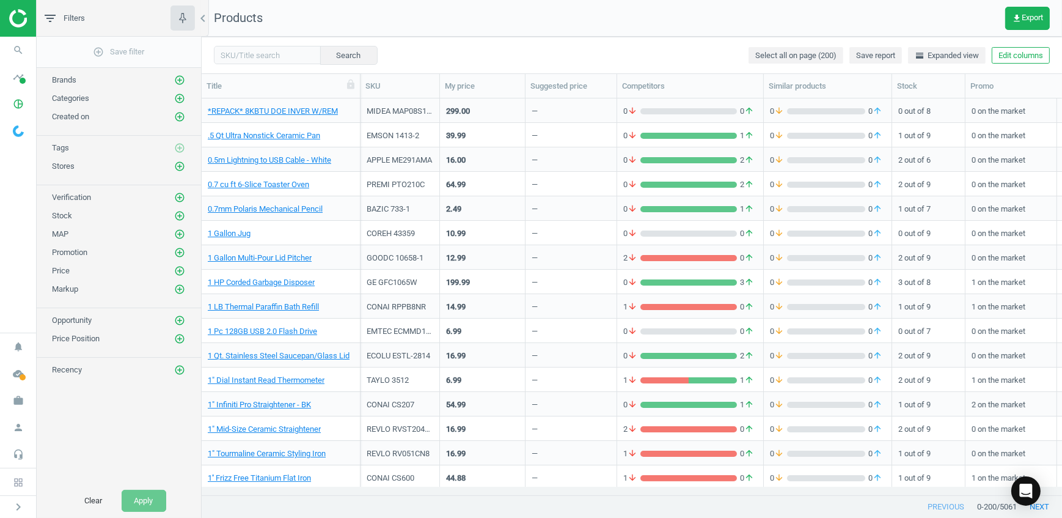
click at [178, 106] on div "Created on add_circle_outline" at bounding box center [119, 114] width 164 height 18
click at [178, 100] on icon "add_circle_outline" at bounding box center [179, 98] width 11 height 11
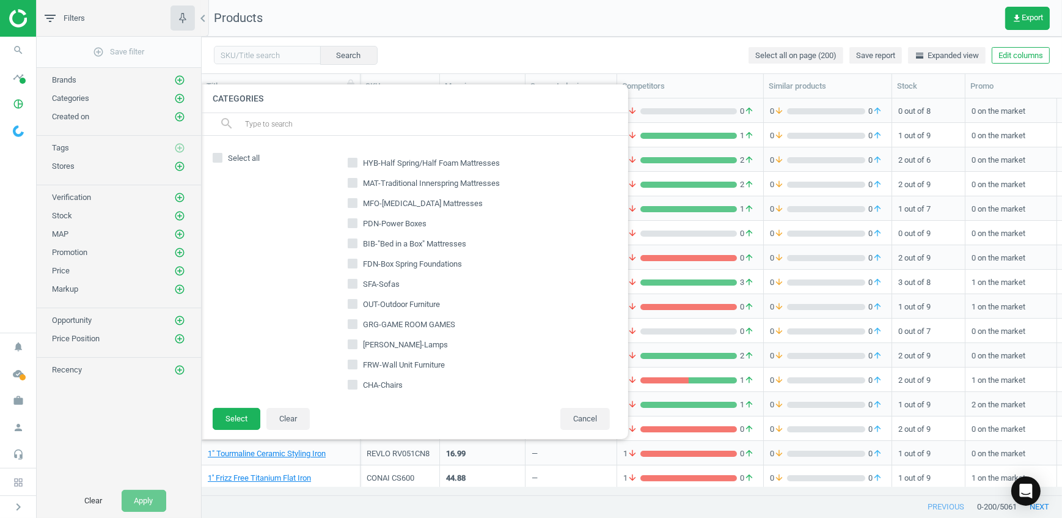
click at [311, 118] on input "text" at bounding box center [431, 124] width 375 height 20
type input "30S"
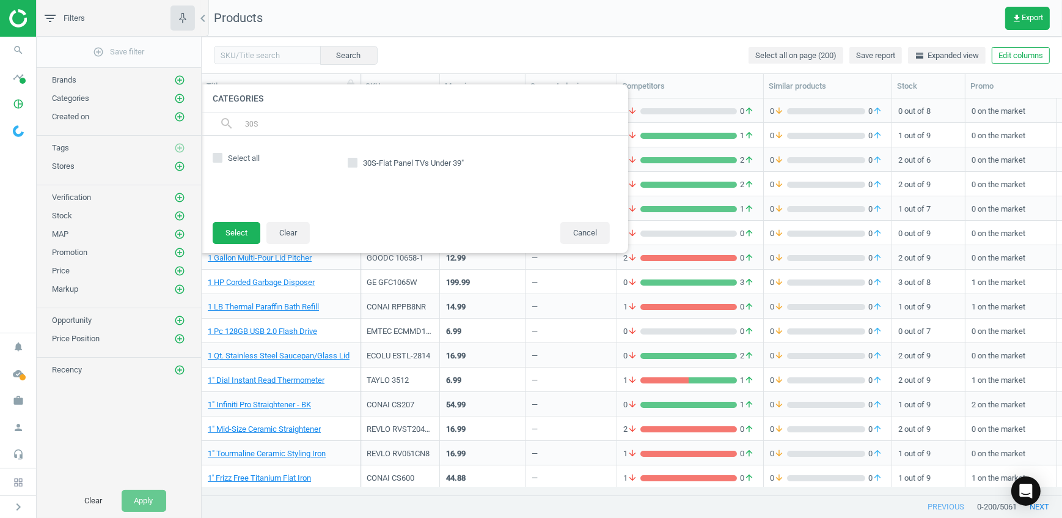
click at [362, 162] on span "30S-Flat Panel TVs Under 39"" at bounding box center [414, 163] width 106 height 11
click at [357, 162] on input "30S-Flat Panel TVs Under 39"" at bounding box center [353, 163] width 8 height 8
checkbox input "true"
click at [250, 236] on button "Select" at bounding box center [237, 233] width 48 height 22
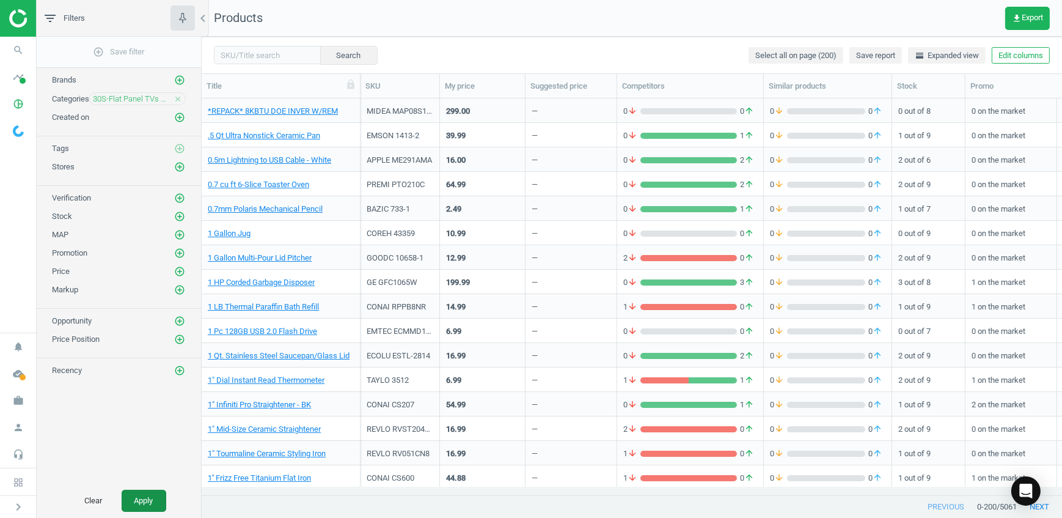
click at [157, 504] on button "Apply" at bounding box center [144, 501] width 45 height 22
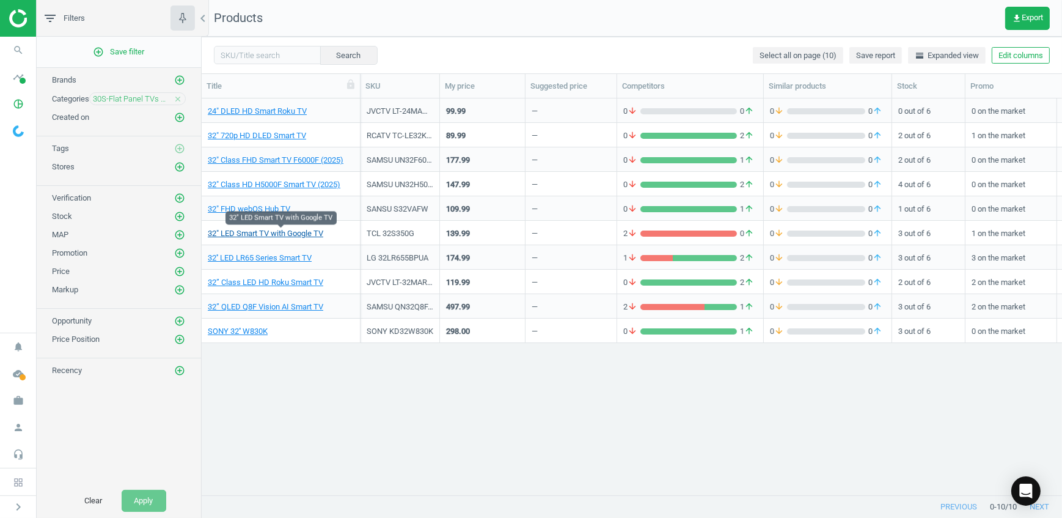
click at [278, 233] on link "32" LED Smart TV with Google TV" at bounding box center [266, 233] width 116 height 11
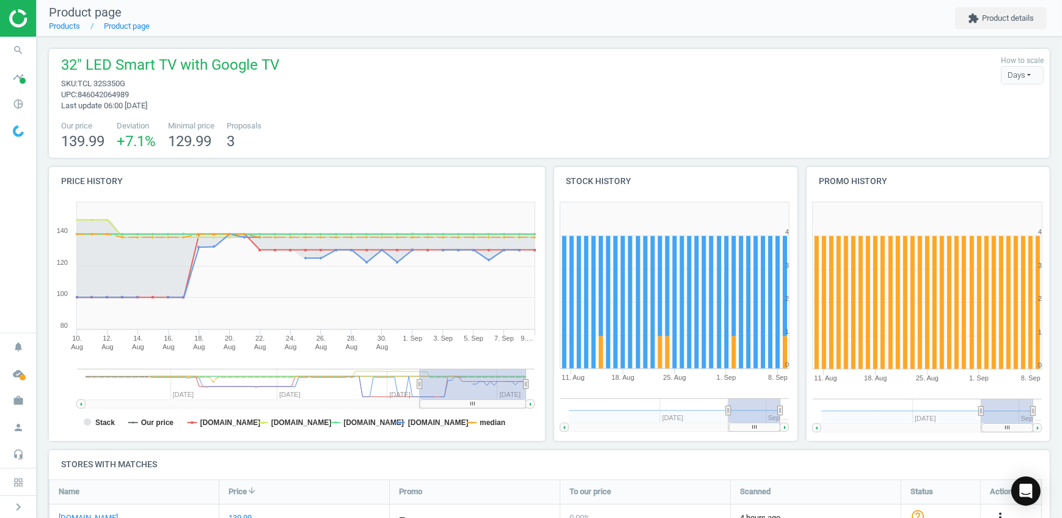
click at [112, 83] on span "TCL 32S350G" at bounding box center [102, 83] width 48 height 9
copy span "32S350G"
click at [84, 83] on span "TCL 32S350G" at bounding box center [102, 83] width 48 height 9
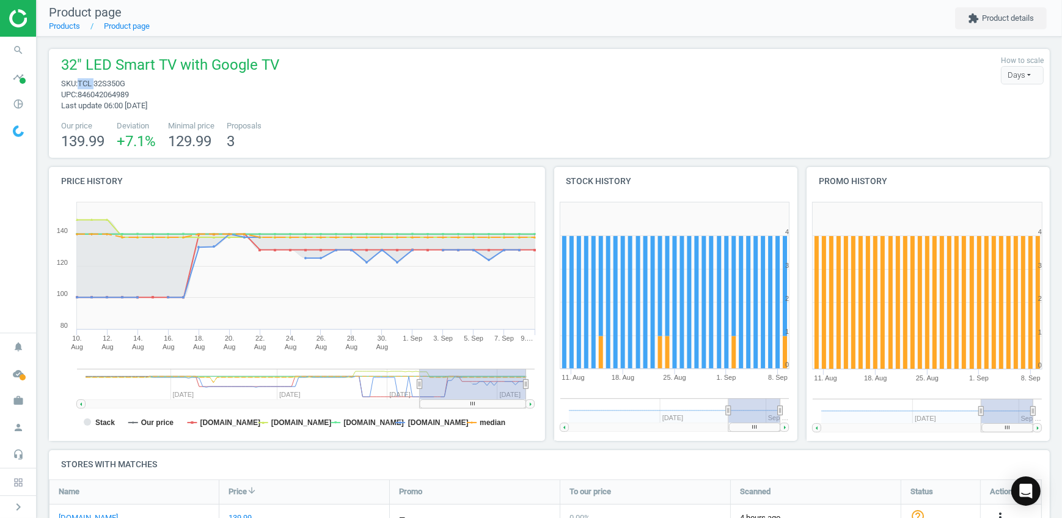
copy span "TCL"
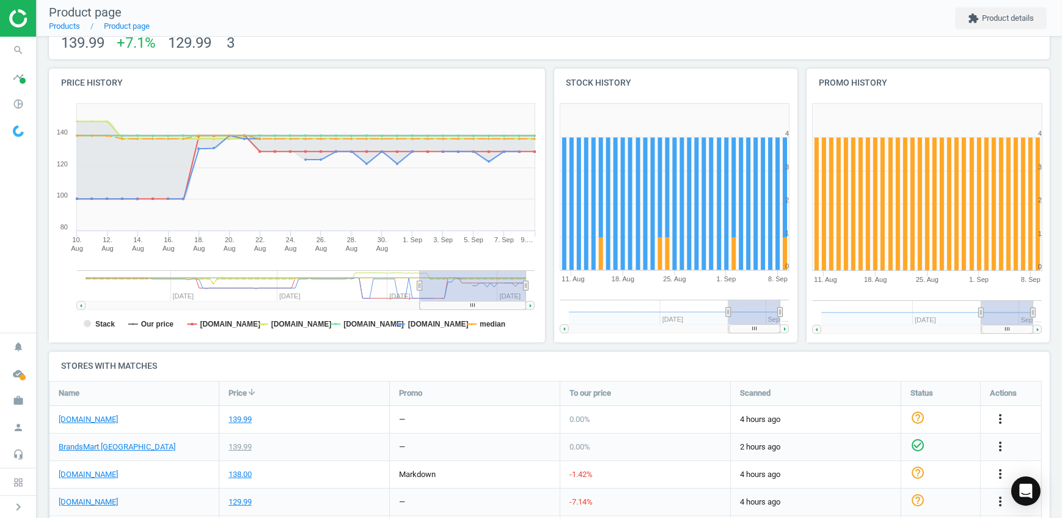
scroll to position [222, 0]
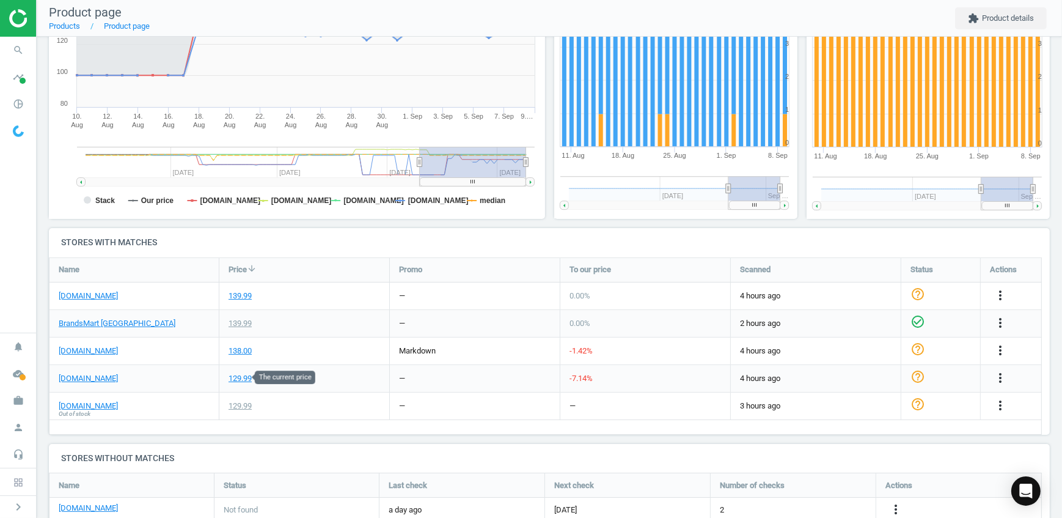
drag, startPoint x: 243, startPoint y: 377, endPoint x: 171, endPoint y: 383, distance: 72.9
click at [170, 383] on div "[DOMAIN_NAME]" at bounding box center [134, 378] width 169 height 27
click at [238, 378] on div "129.99" at bounding box center [240, 378] width 23 height 11
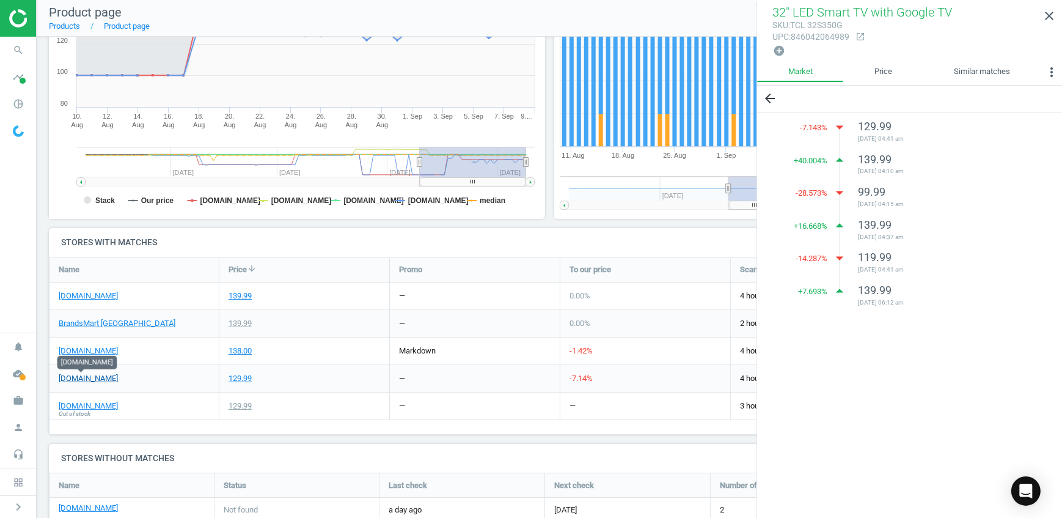
click at [82, 377] on link "[DOMAIN_NAME]" at bounding box center [88, 378] width 59 height 11
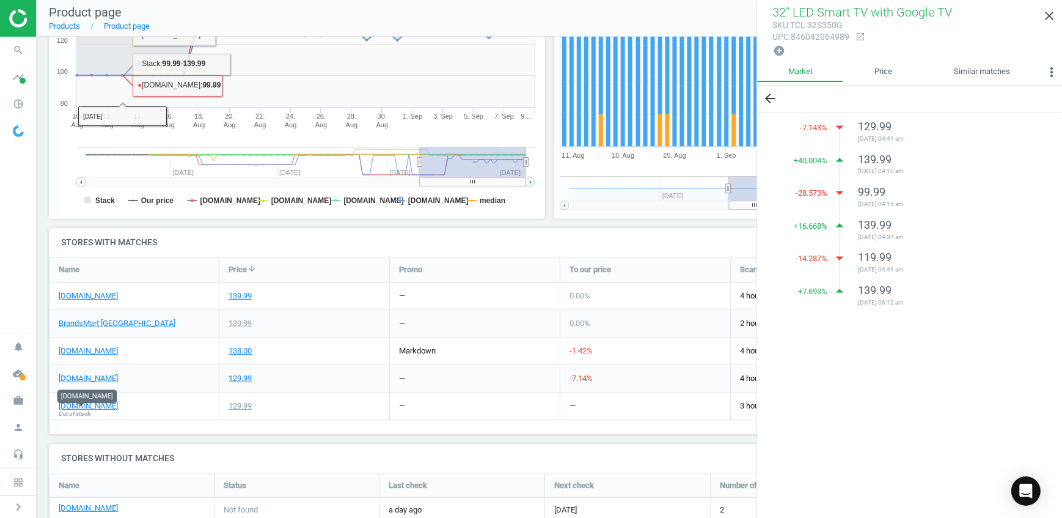
scroll to position [0, 0]
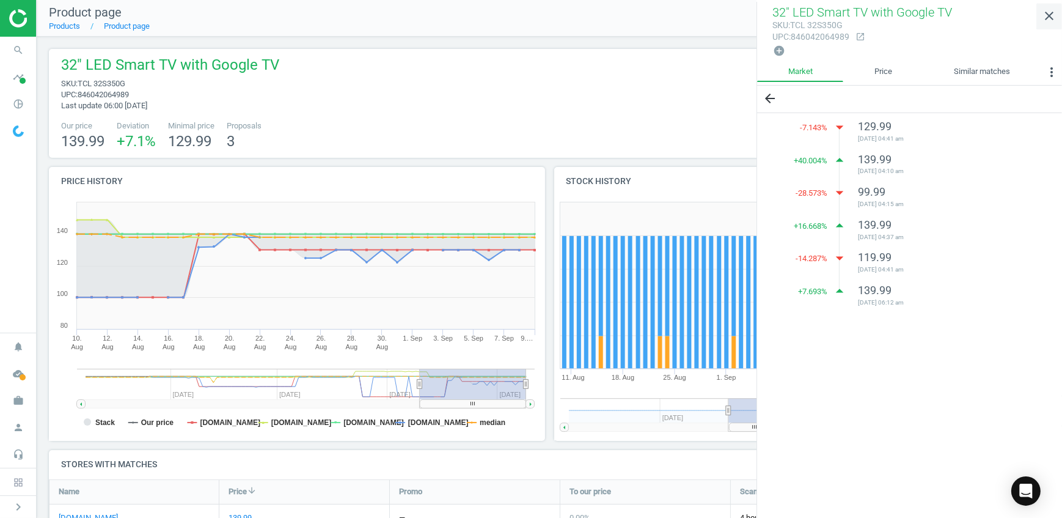
click at [1048, 16] on icon "close" at bounding box center [1049, 16] width 15 height 15
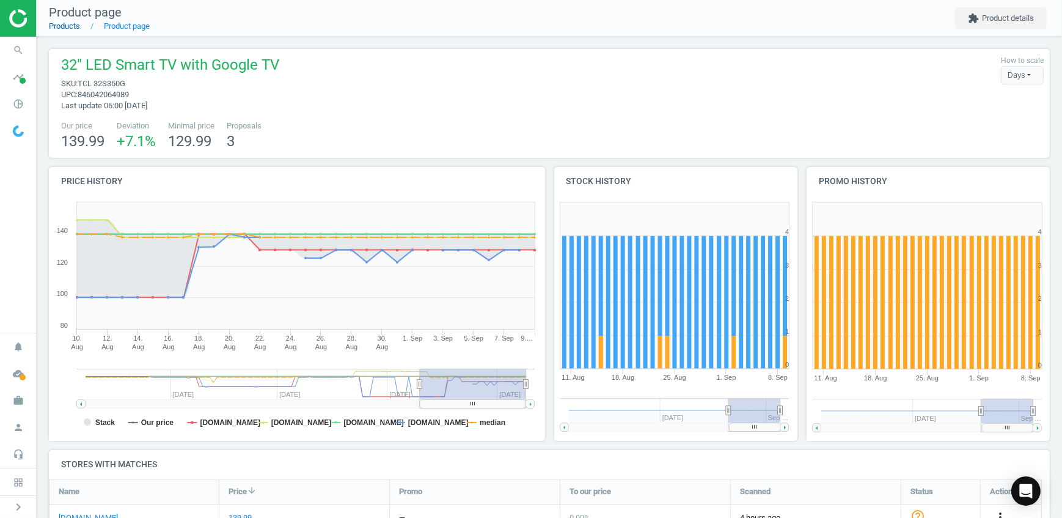
click at [62, 26] on link "Products" at bounding box center [64, 25] width 31 height 9
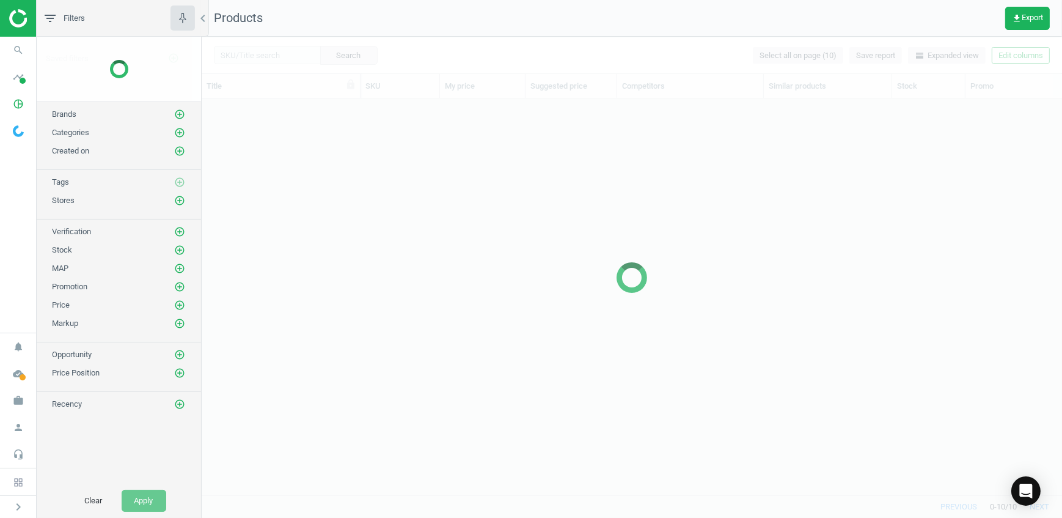
scroll to position [379, 852]
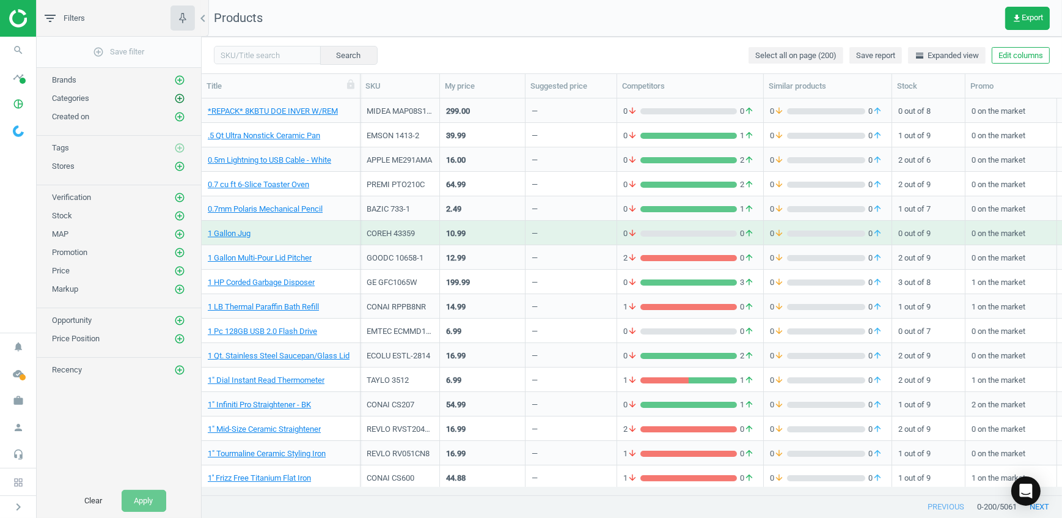
click at [182, 101] on icon "add_circle_outline" at bounding box center [179, 98] width 11 height 11
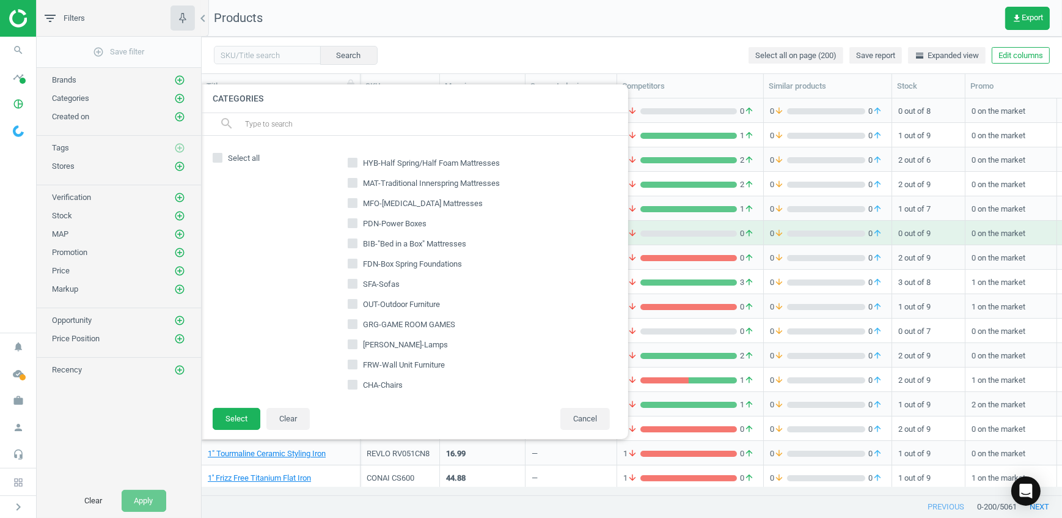
click at [364, 128] on input "text" at bounding box center [431, 124] width 375 height 20
type input "30S"
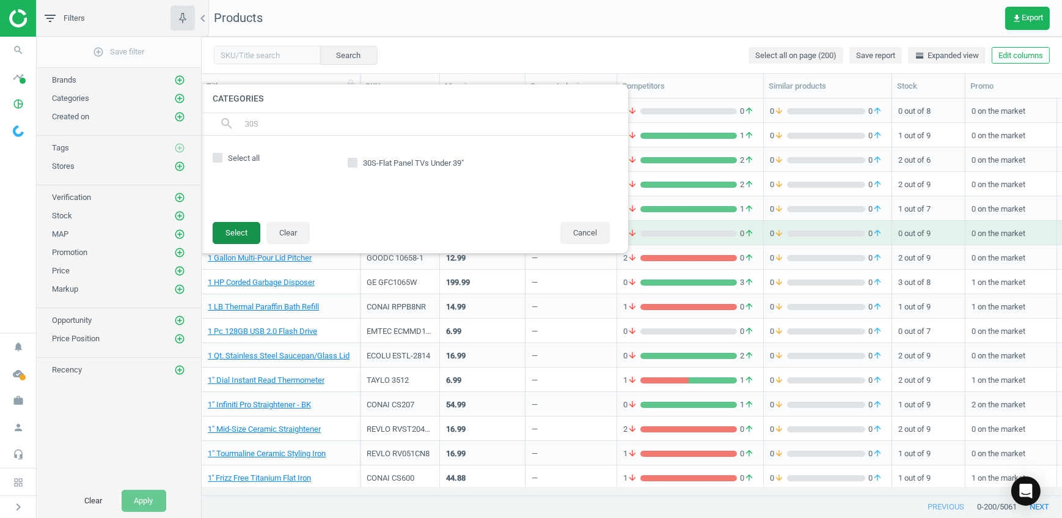
click at [238, 231] on button "Select" at bounding box center [237, 233] width 48 height 22
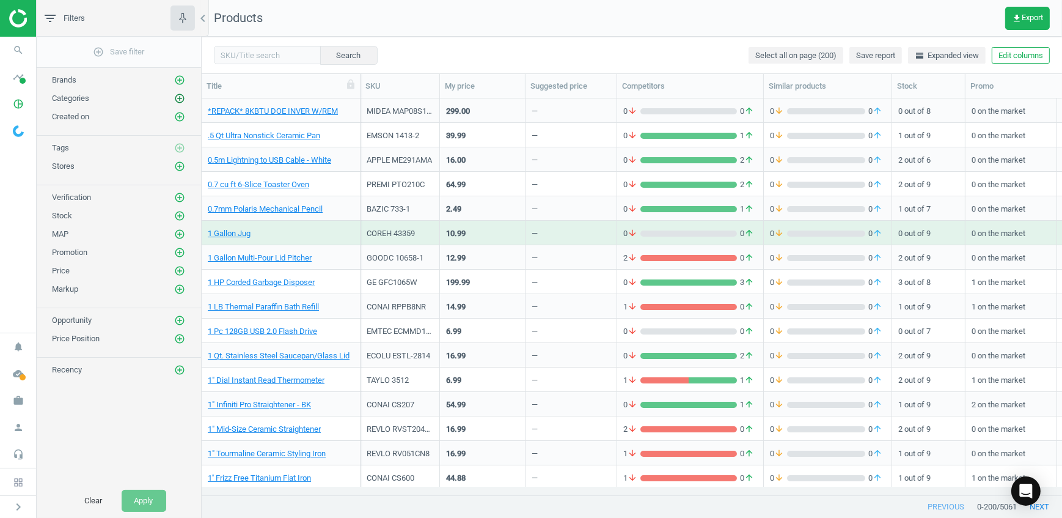
click at [180, 97] on icon "add_circle_outline" at bounding box center [179, 98] width 11 height 11
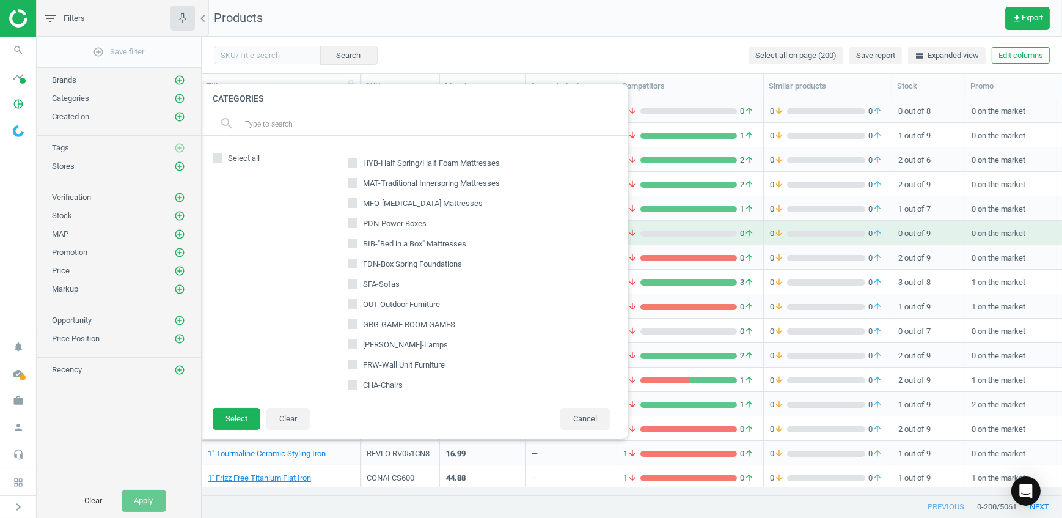
drag, startPoint x: 274, startPoint y: 127, endPoint x: 282, endPoint y: 130, distance: 7.7
click at [274, 127] on input "text" at bounding box center [431, 124] width 375 height 20
type input "30S"
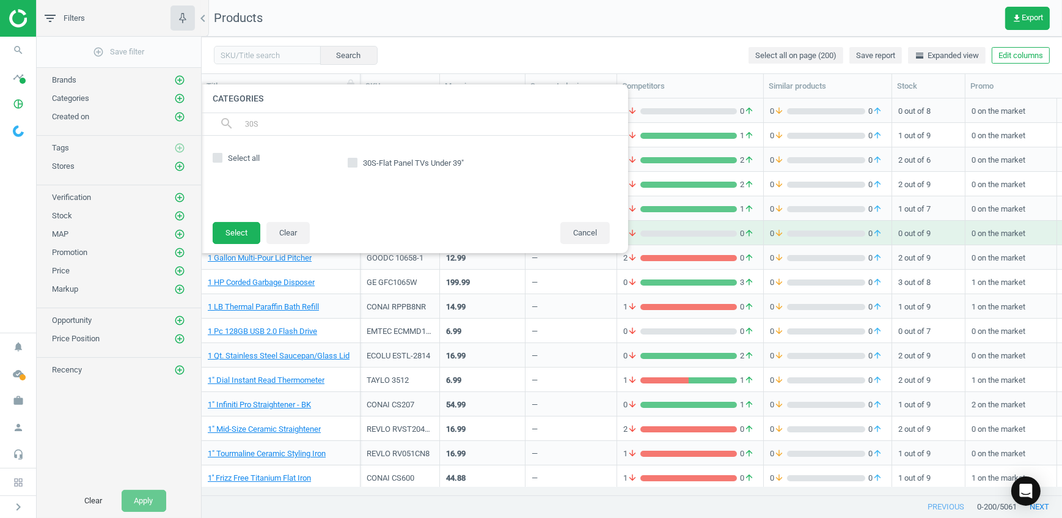
click at [352, 167] on icon at bounding box center [353, 163] width 10 height 10
click at [352, 167] on input "30S-Flat Panel TVs Under 39"" at bounding box center [353, 163] width 8 height 8
checkbox input "true"
click at [247, 233] on button "Select" at bounding box center [237, 233] width 48 height 22
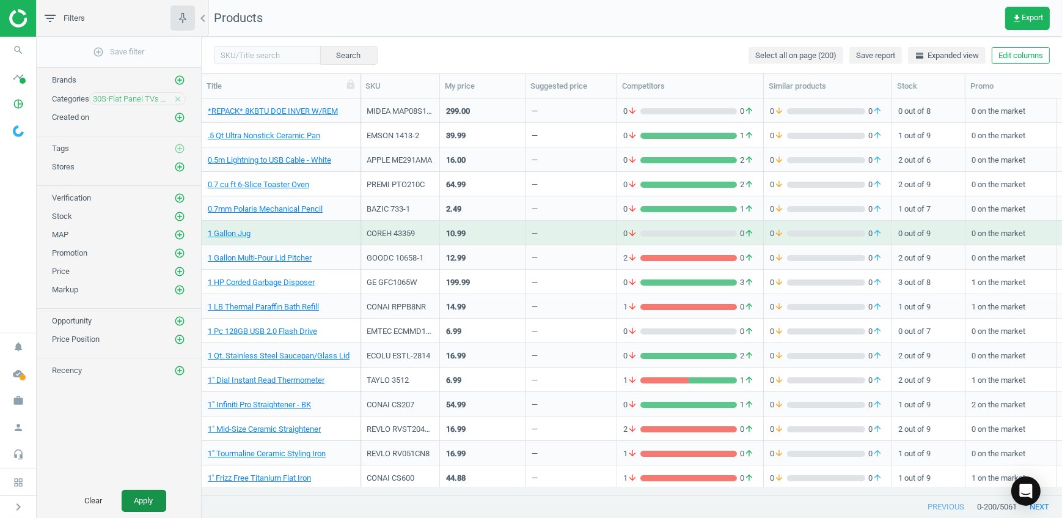
click at [152, 500] on button "Apply" at bounding box center [144, 501] width 45 height 22
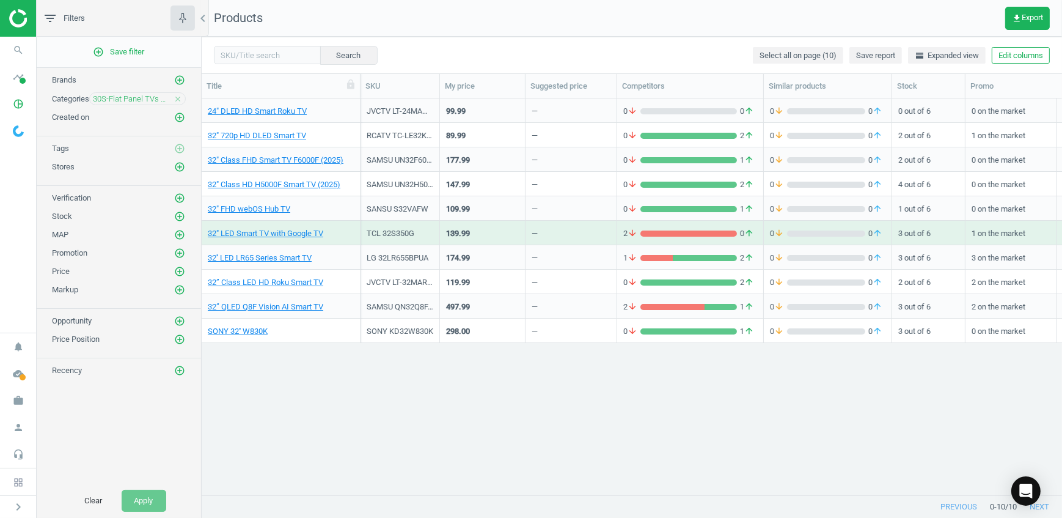
click at [521, 456] on div "24" DLED HD Smart Roku TV JVCTV LT-24MAW125 99.99 — 0 arrow_downward 0 arrow_up…" at bounding box center [632, 292] width 861 height 388
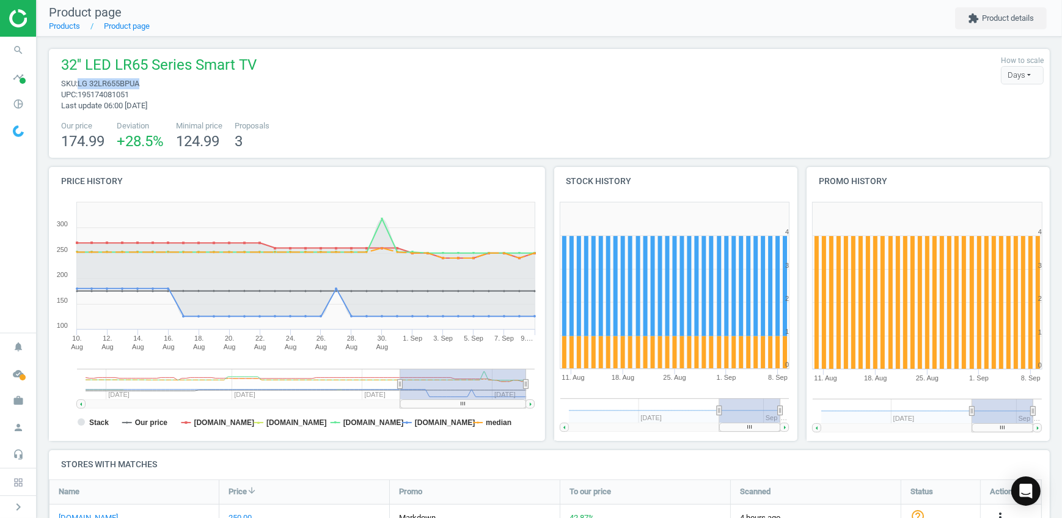
drag, startPoint x: 145, startPoint y: 83, endPoint x: 79, endPoint y: 86, distance: 66.1
click at [79, 86] on span "sku : LG 32LR655BPUA" at bounding box center [159, 83] width 196 height 11
copy span "LG 32LR655BPUA"
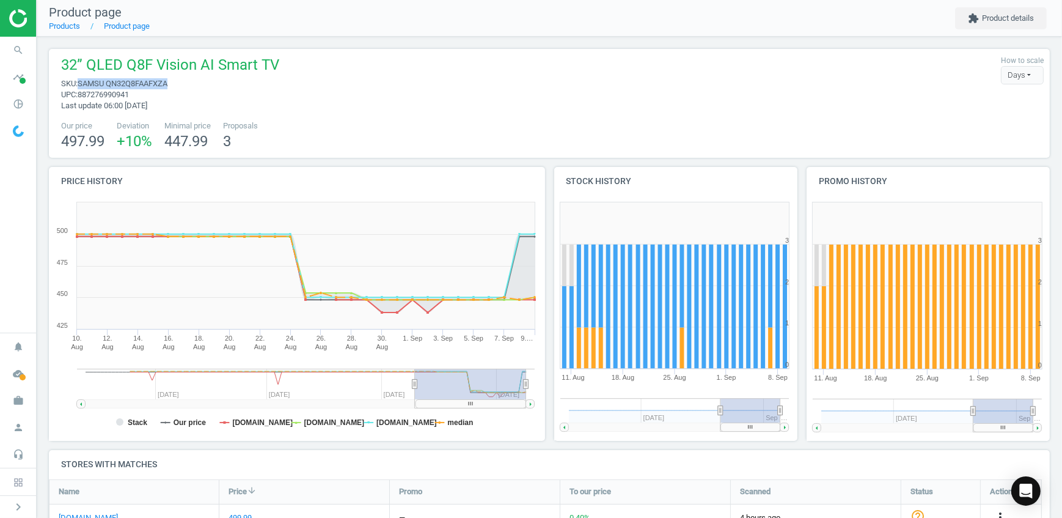
drag, startPoint x: 134, startPoint y: 81, endPoint x: 81, endPoint y: 84, distance: 53.3
click at [81, 84] on span "sku : SAMSU QN32Q8FAAFXZA" at bounding box center [170, 83] width 218 height 11
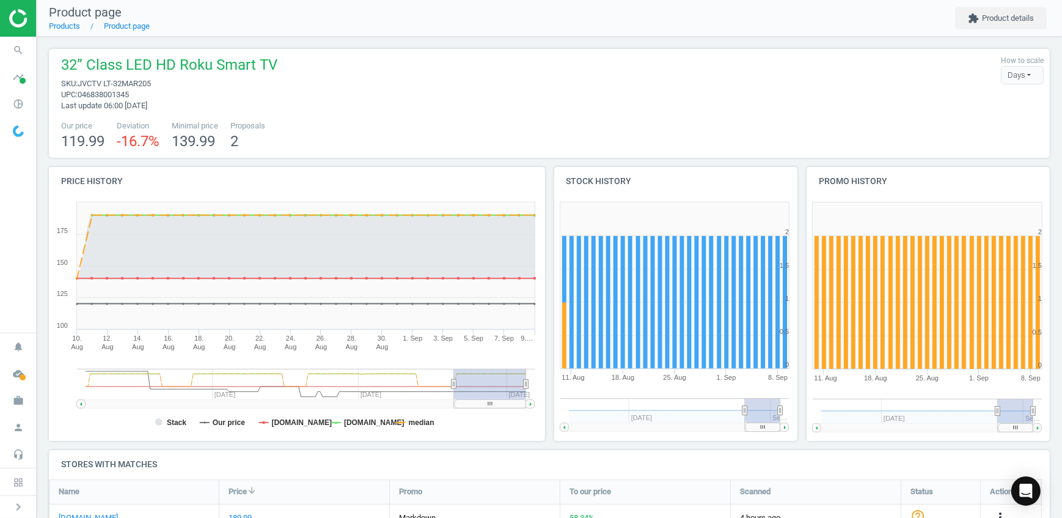
click at [125, 94] on span "046838001345" at bounding box center [103, 94] width 51 height 9
drag, startPoint x: 125, startPoint y: 94, endPoint x: 82, endPoint y: 85, distance: 43.8
click at [87, 84] on span "JVCTV LT-32MAR205" at bounding box center [114, 83] width 73 height 9
drag, startPoint x: 79, startPoint y: 83, endPoint x: 152, endPoint y: 83, distance: 72.7
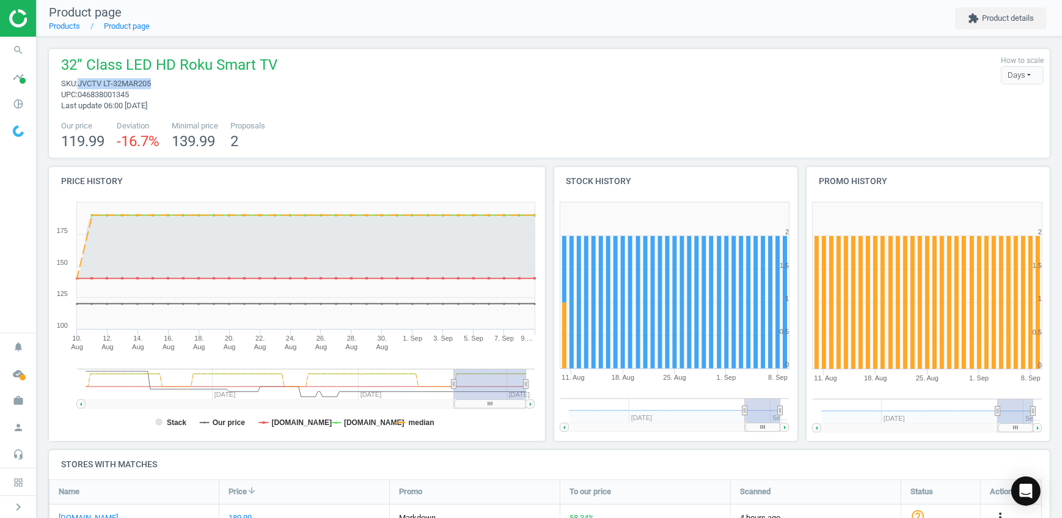
click at [152, 83] on span "sku : JVCTV LT-32MAR205" at bounding box center [169, 83] width 216 height 11
copy span "JVCTV LT-32MAR205"
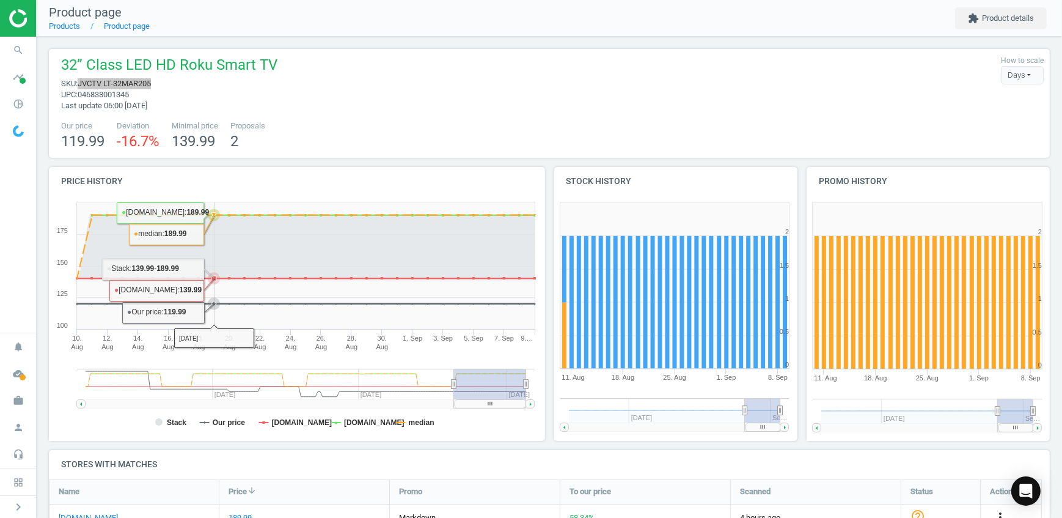
scroll to position [222, 0]
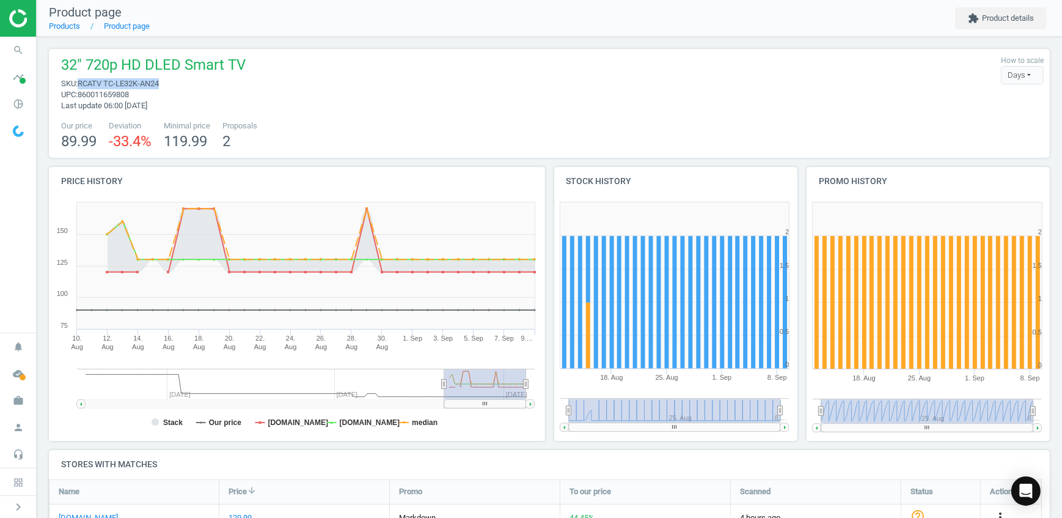
drag, startPoint x: 144, startPoint y: 84, endPoint x: 80, endPoint y: 86, distance: 63.6
click at [80, 86] on span "sku : RCATV TC-LE32K-AN24" at bounding box center [153, 83] width 185 height 11
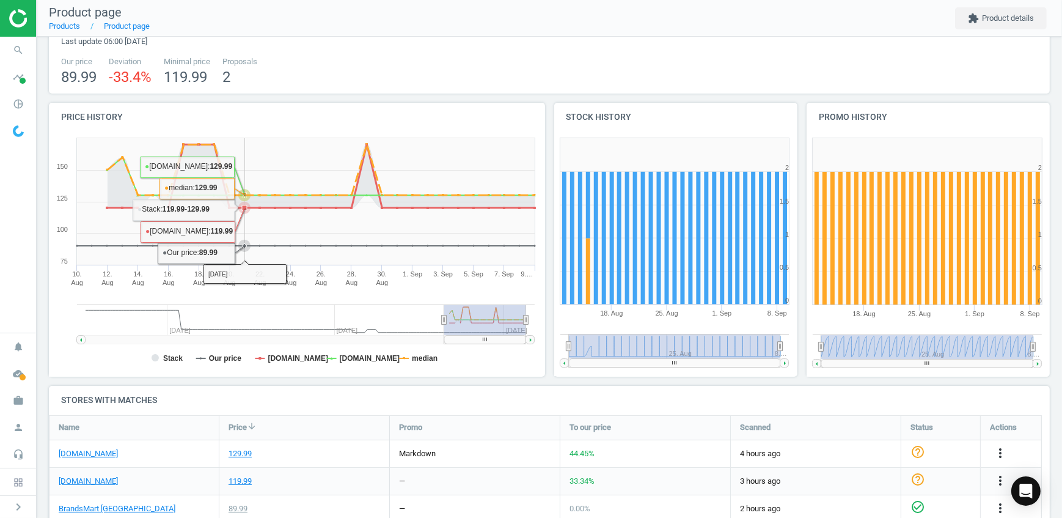
scroll to position [222, 0]
